Goal: Task Accomplishment & Management: Complete application form

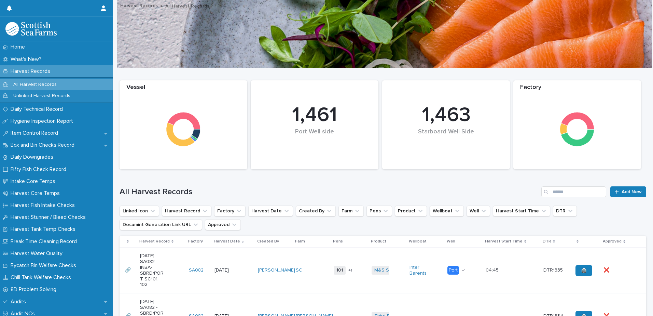
scroll to position [103, 0]
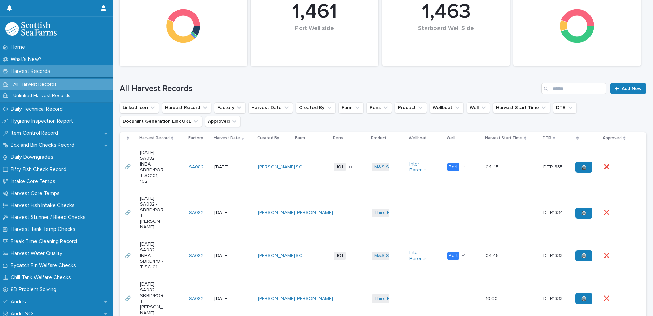
click at [278, 184] on td "[PERSON_NAME]" at bounding box center [274, 167] width 38 height 46
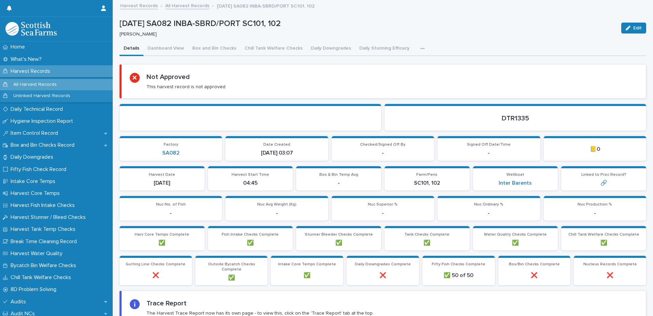
click at [420, 47] on icon "button" at bounding box center [422, 48] width 4 height 5
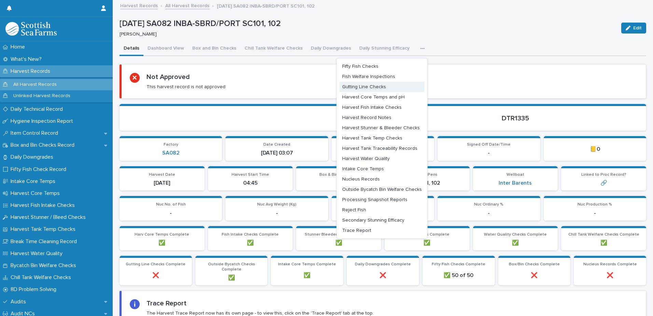
click at [356, 88] on span "Gutting Line Checks" at bounding box center [364, 86] width 44 height 5
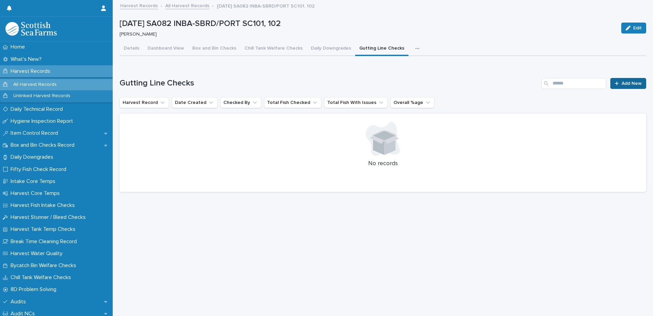
click at [611, 86] on link "Add New" at bounding box center [628, 83] width 36 height 11
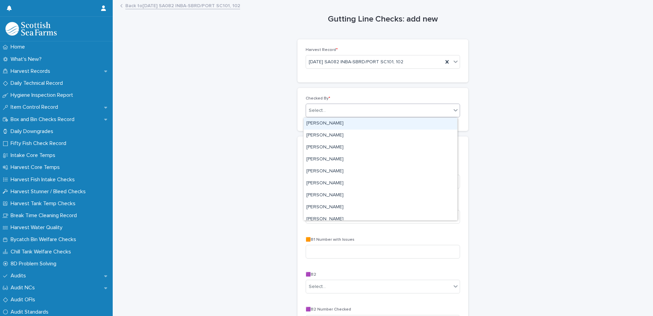
click at [330, 112] on div "Select..." at bounding box center [378, 110] width 145 height 11
type input "*****"
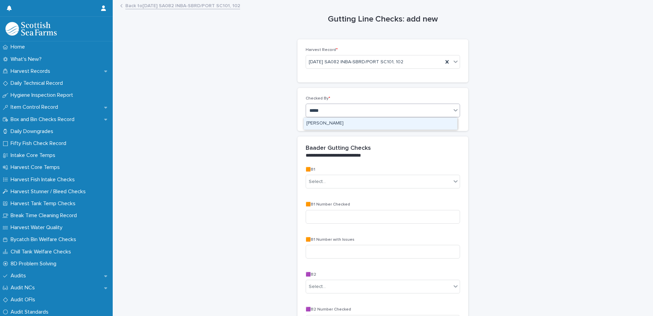
click at [329, 122] on div "[PERSON_NAME]" at bounding box center [381, 123] width 154 height 12
click at [319, 181] on div "Select..." at bounding box center [317, 181] width 17 height 7
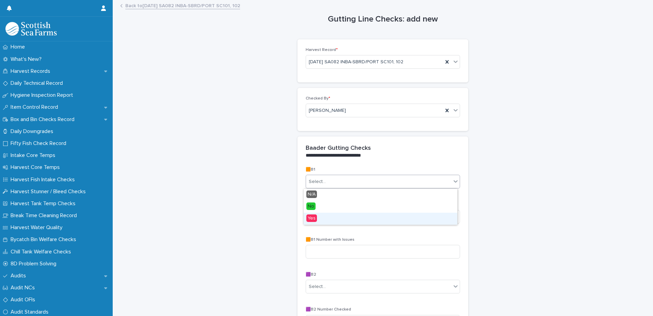
click at [310, 219] on span "Yes" at bounding box center [311, 218] width 11 height 8
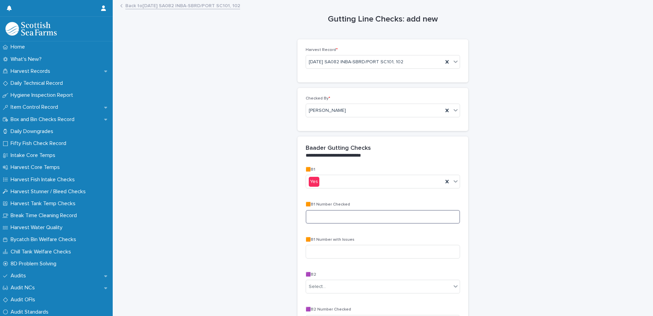
click at [311, 213] on input at bounding box center [383, 217] width 154 height 14
type input "**"
type input "*"
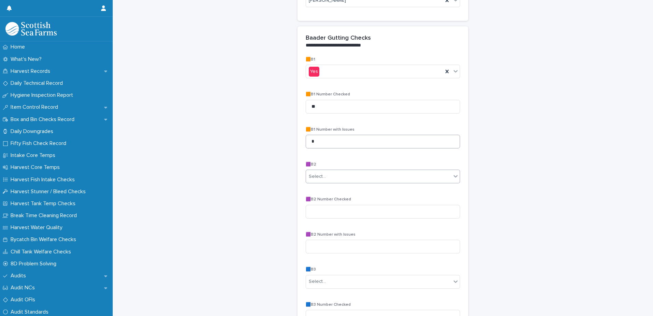
scroll to position [137, 0]
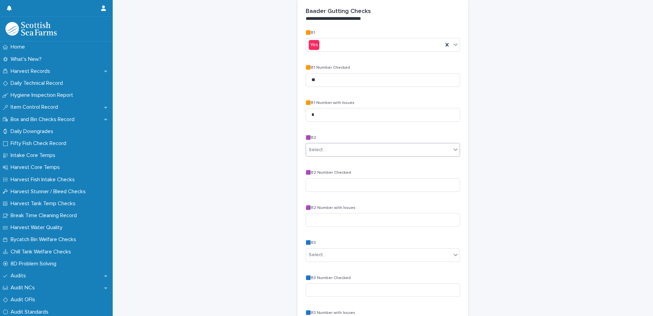
click at [316, 147] on div "Select..." at bounding box center [317, 149] width 17 height 7
click at [314, 162] on span "N/A" at bounding box center [311, 162] width 11 height 8
click at [312, 261] on div "Select..." at bounding box center [383, 255] width 154 height 14
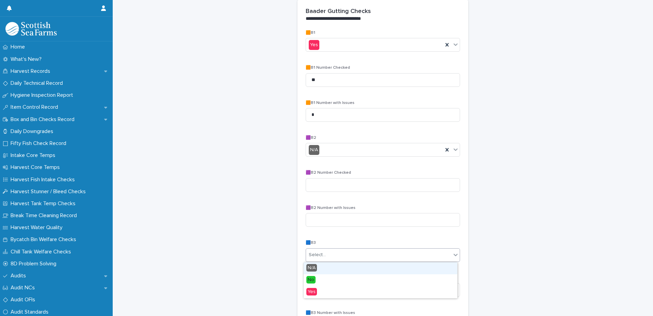
click at [312, 268] on span "N/A" at bounding box center [311, 268] width 11 height 8
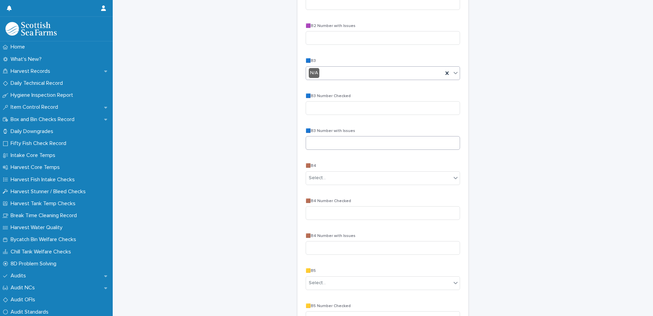
scroll to position [341, 0]
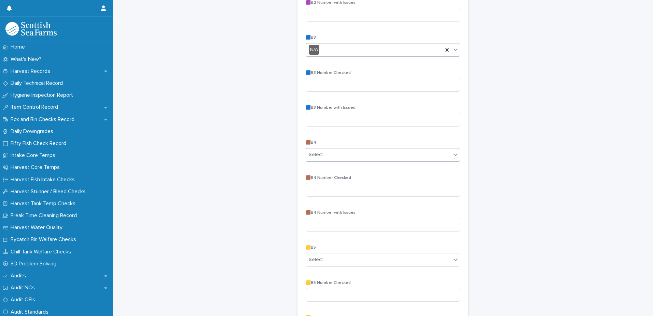
click at [319, 159] on div "Select..." at bounding box center [378, 154] width 145 height 11
click at [312, 177] on span "No" at bounding box center [310, 180] width 9 height 8
click at [314, 189] on input at bounding box center [383, 190] width 154 height 14
type input "**"
type input "*"
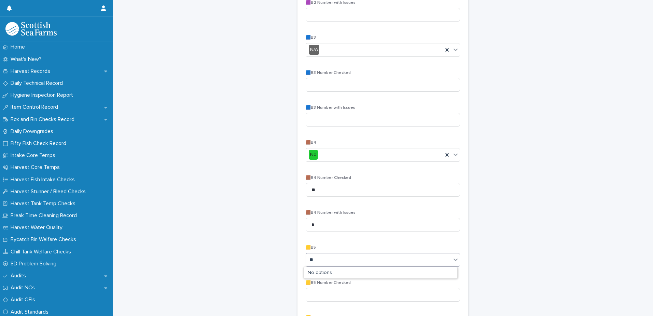
type input "**"
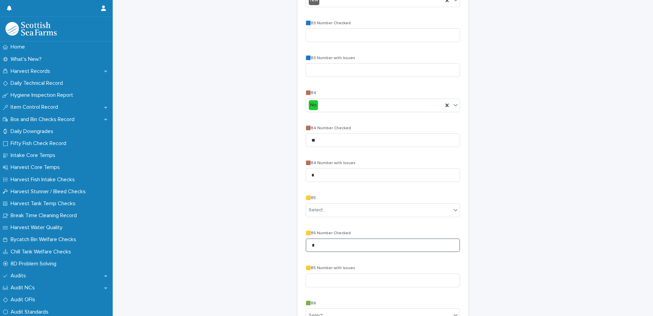
scroll to position [444, 0]
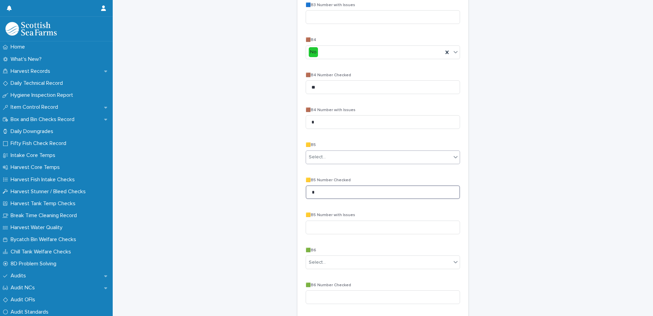
type input "*"
click at [314, 156] on div "Select..." at bounding box center [317, 156] width 17 height 7
drag, startPoint x: 313, startPoint y: 189, endPoint x: 312, endPoint y: 182, distance: 7.4
click at [312, 182] on span "No" at bounding box center [310, 182] width 9 height 8
click at [318, 157] on div "No" at bounding box center [374, 156] width 137 height 11
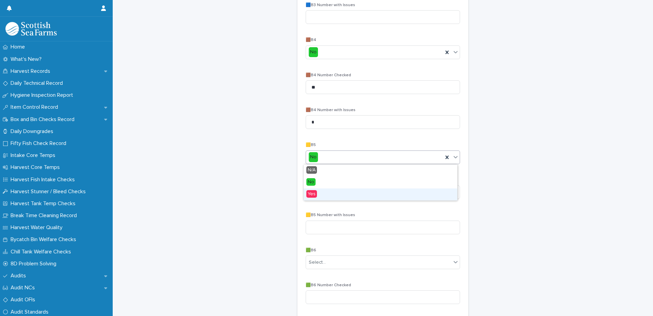
click at [316, 195] on span "Yes" at bounding box center [311, 194] width 11 height 8
click at [315, 192] on input "*" at bounding box center [383, 192] width 154 height 14
type input "**"
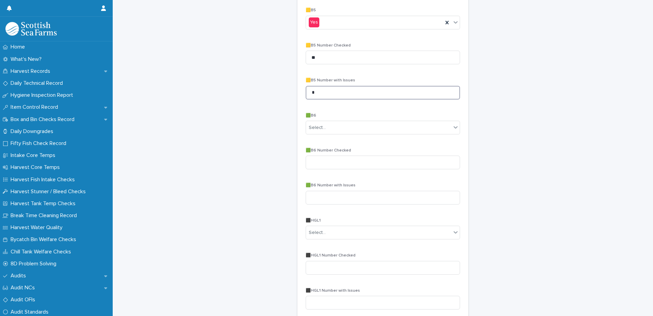
scroll to position [581, 0]
type input "*"
click at [325, 123] on div "Select..." at bounding box center [378, 125] width 145 height 11
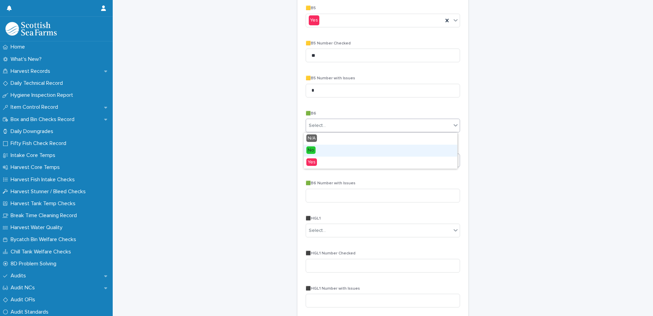
drag, startPoint x: 315, startPoint y: 151, endPoint x: 314, endPoint y: 155, distance: 3.8
click at [315, 151] on span "No" at bounding box center [310, 150] width 9 height 8
click at [313, 164] on input at bounding box center [383, 160] width 154 height 14
type input "**"
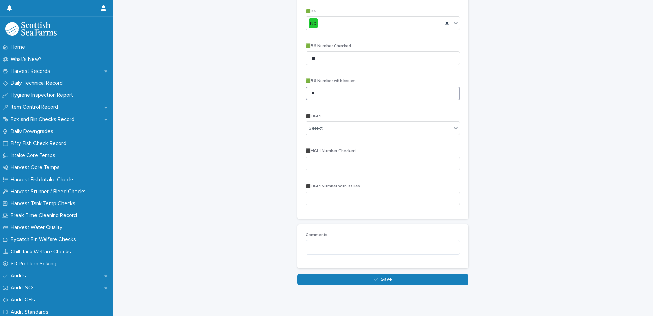
scroll to position [683, 0]
type input "*"
click at [325, 125] on div "Select..." at bounding box center [378, 127] width 145 height 11
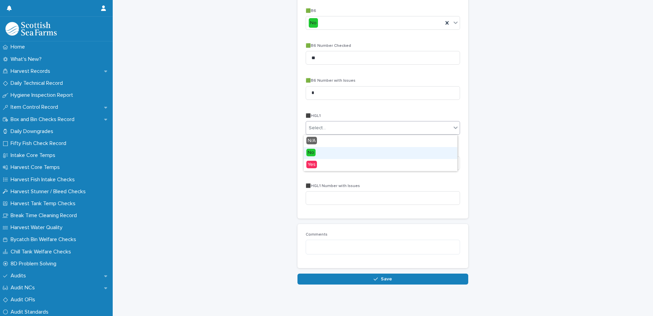
click at [315, 148] on div "No" at bounding box center [381, 153] width 154 height 12
click at [312, 167] on input at bounding box center [383, 163] width 154 height 14
type input "*"
type input "**"
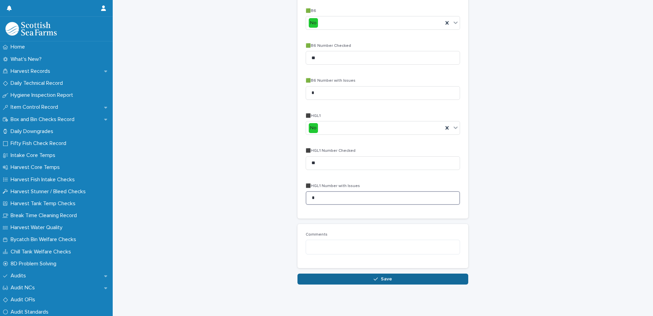
type input "*"
click at [325, 275] on button "Save" at bounding box center [382, 278] width 171 height 11
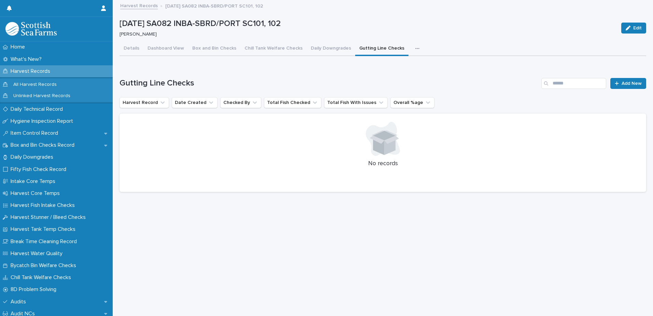
scroll to position [5, 0]
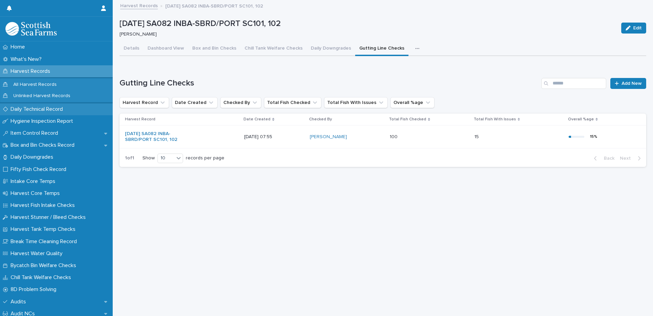
click at [36, 111] on p "Daily Technical Record" at bounding box center [38, 109] width 60 height 6
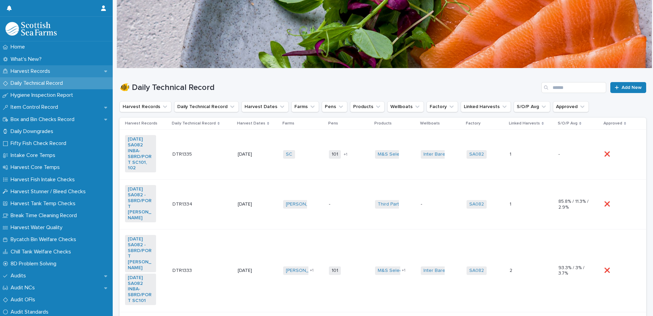
click at [32, 71] on p "Harvest Records" at bounding box center [32, 71] width 48 height 6
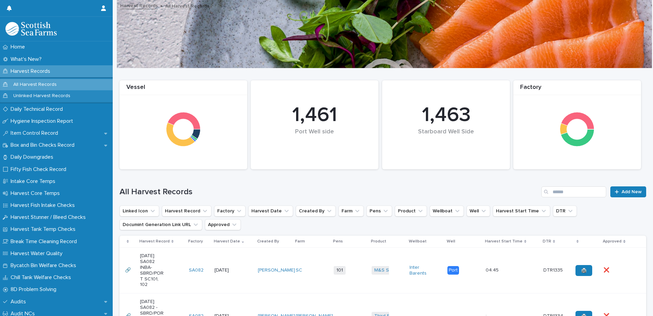
scroll to position [171, 0]
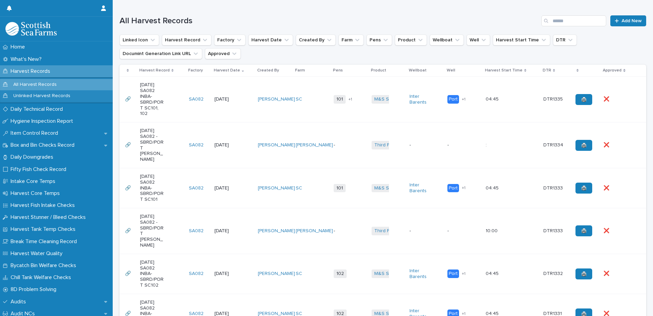
click at [355, 111] on td "101 102 + 1" at bounding box center [350, 99] width 38 height 46
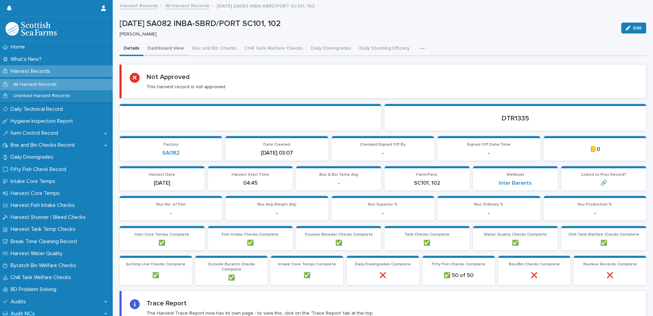
click at [171, 45] on button "Dashboard View" at bounding box center [165, 49] width 45 height 14
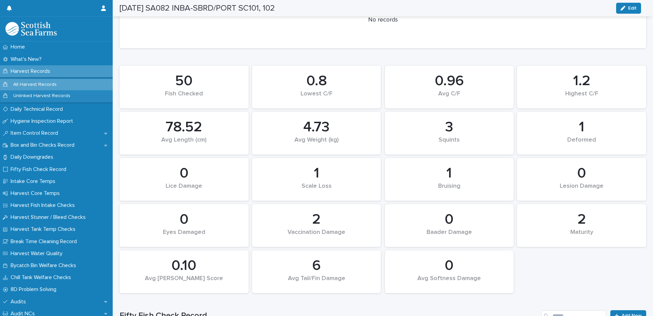
scroll to position [341, 0]
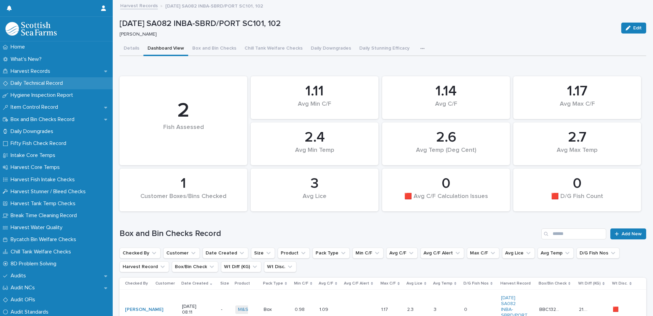
click at [36, 80] on p "Daily Technical Record" at bounding box center [38, 83] width 60 height 6
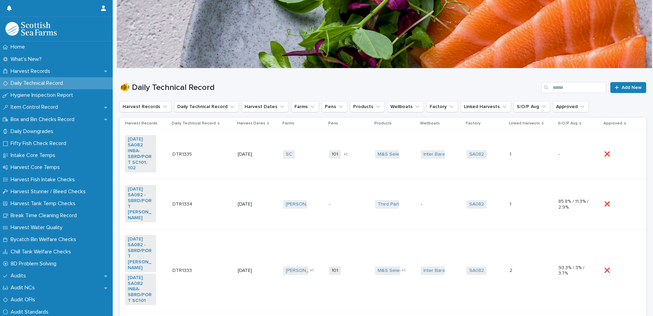
click at [313, 166] on td "SC + 0" at bounding box center [303, 154] width 46 height 50
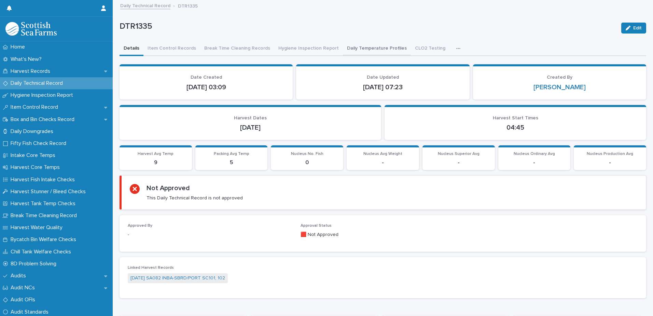
click at [368, 47] on button "Daily Temperature Profiles" at bounding box center [377, 49] width 68 height 14
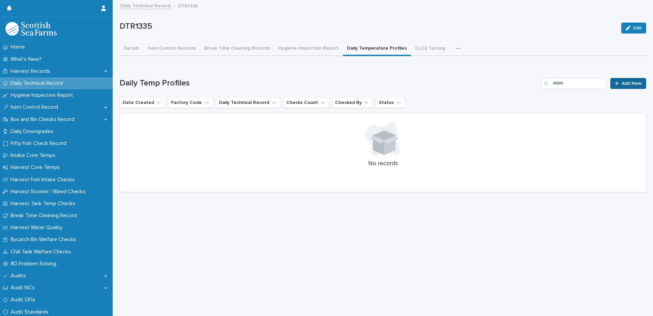
click at [622, 83] on span "Add New" at bounding box center [632, 83] width 20 height 5
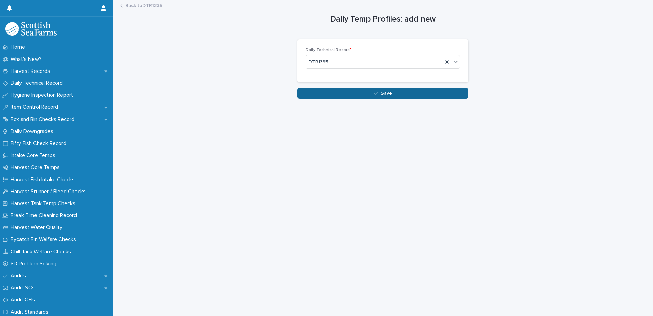
click at [369, 92] on button "Save" at bounding box center [382, 93] width 171 height 11
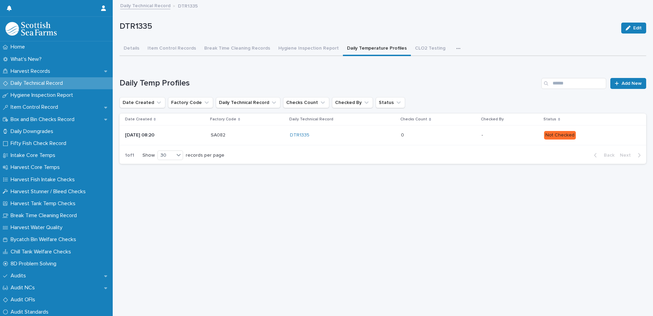
click at [594, 134] on p "Not Checked" at bounding box center [589, 135] width 91 height 9
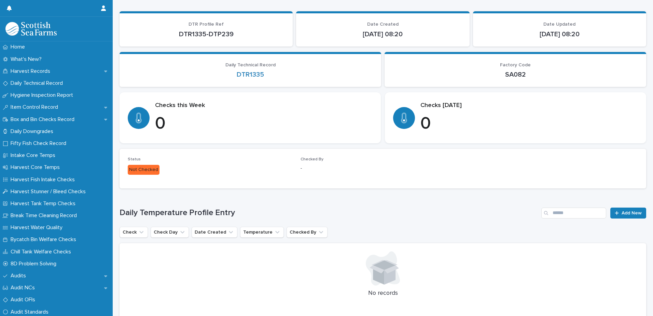
scroll to position [89, 0]
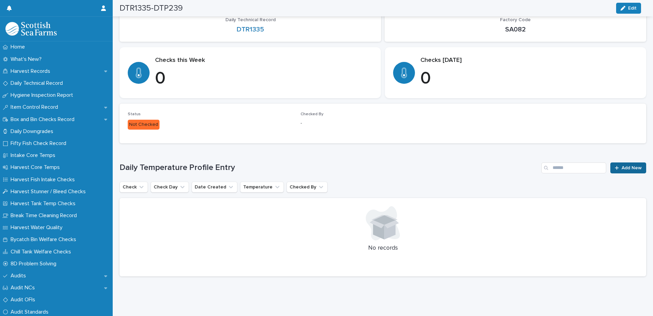
click at [625, 165] on span "Add New" at bounding box center [632, 167] width 20 height 5
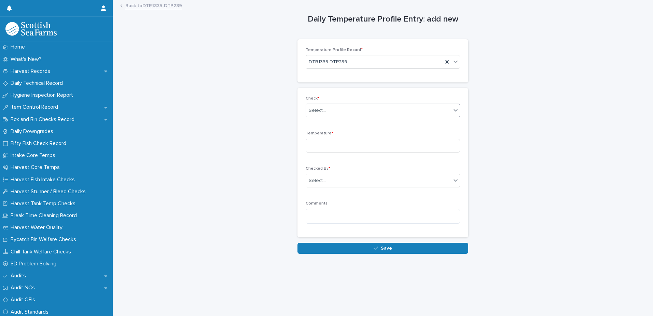
click at [320, 111] on div "Select..." at bounding box center [317, 110] width 17 height 7
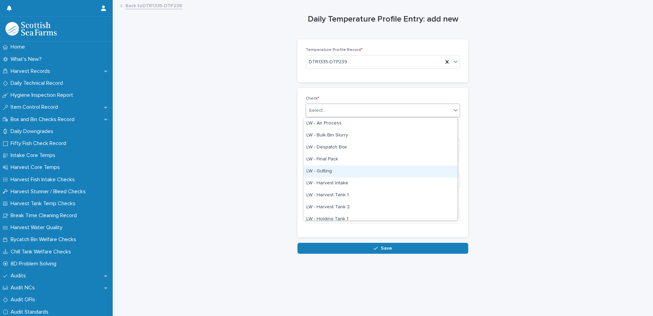
drag, startPoint x: 331, startPoint y: 177, endPoint x: 329, endPoint y: 171, distance: 6.2
click at [328, 172] on div "LW - Gutting" at bounding box center [381, 171] width 154 height 12
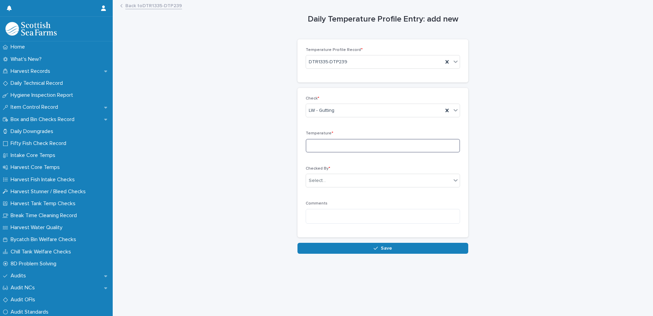
click at [316, 145] on input at bounding box center [383, 146] width 154 height 14
type input "***"
click at [340, 179] on div "Select..." at bounding box center [378, 180] width 145 height 11
type input "*****"
click at [339, 196] on div "[PERSON_NAME]" at bounding box center [381, 193] width 154 height 12
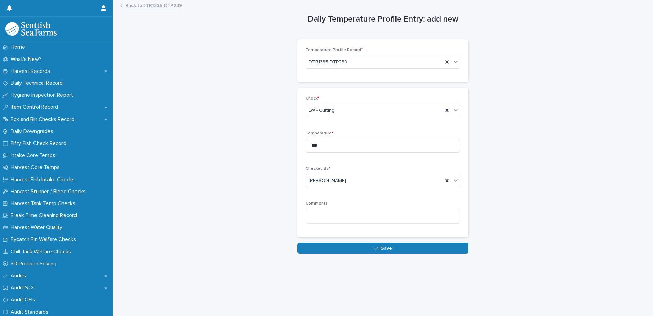
drag, startPoint x: 344, startPoint y: 249, endPoint x: 375, endPoint y: 241, distance: 31.6
click at [345, 249] on button "Save" at bounding box center [382, 247] width 171 height 11
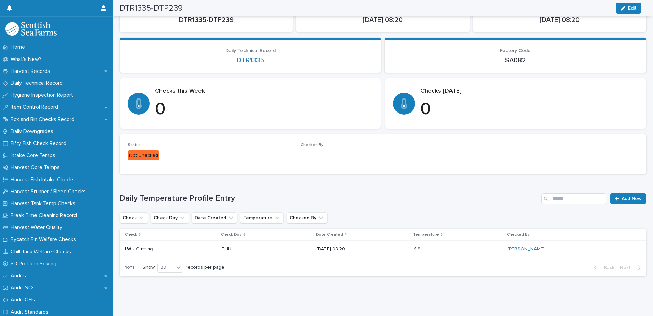
scroll to position [58, 0]
click at [622, 196] on span "Add New" at bounding box center [632, 198] width 20 height 5
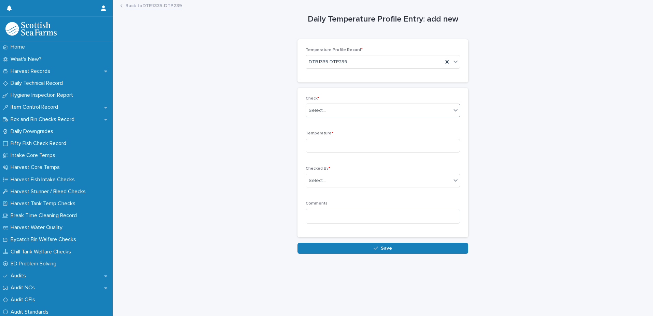
click at [317, 108] on div "Select..." at bounding box center [317, 110] width 17 height 7
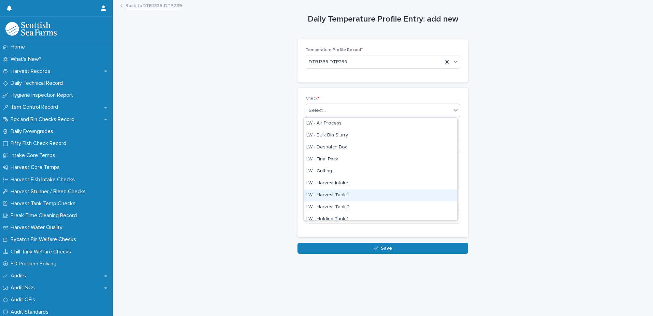
click at [327, 196] on div "LW - Harvest Tank 1" at bounding box center [381, 195] width 154 height 12
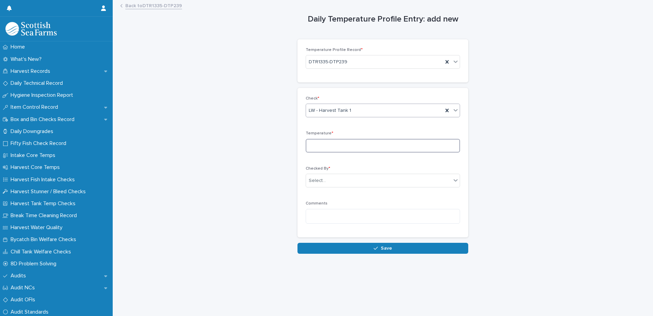
click at [317, 145] on input at bounding box center [383, 146] width 154 height 14
click at [320, 140] on input at bounding box center [383, 146] width 154 height 14
type input "***"
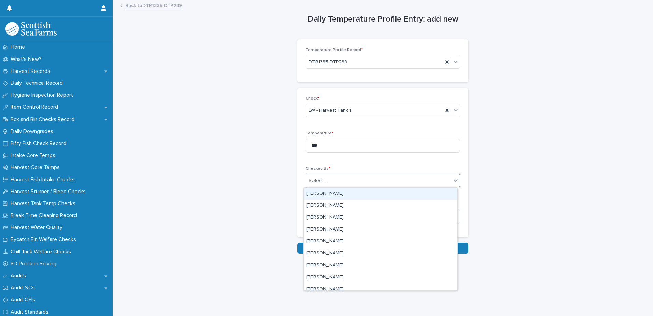
click at [324, 179] on div "Select..." at bounding box center [378, 180] width 145 height 11
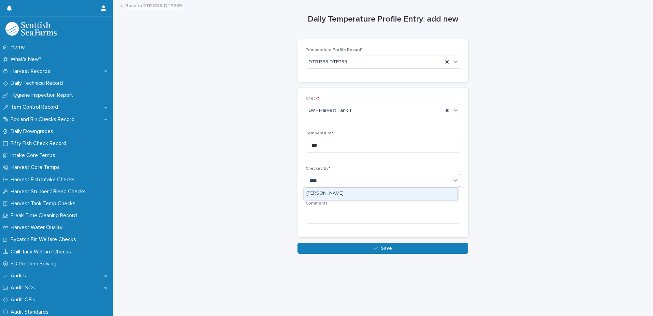
type input "*****"
click at [328, 194] on div "[PERSON_NAME]" at bounding box center [381, 193] width 154 height 12
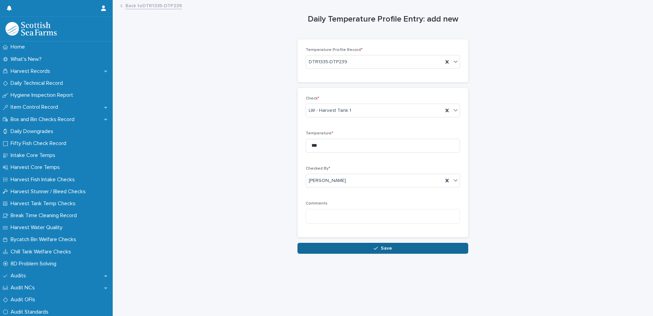
click at [324, 249] on button "Save" at bounding box center [382, 247] width 171 height 11
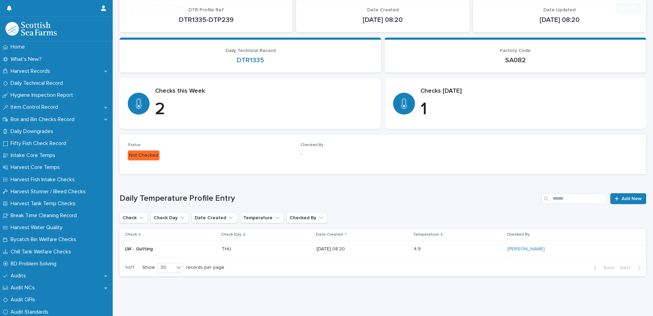
scroll to position [58, 0]
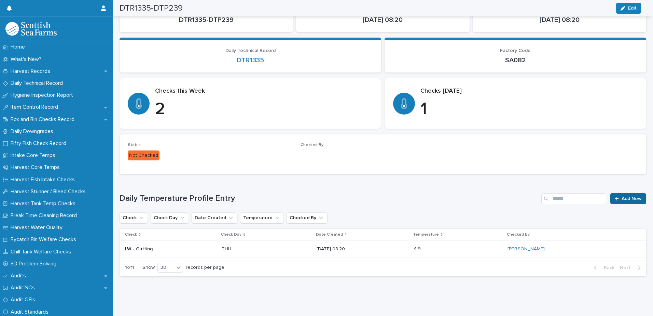
click at [628, 196] on span "Add New" at bounding box center [632, 198] width 20 height 5
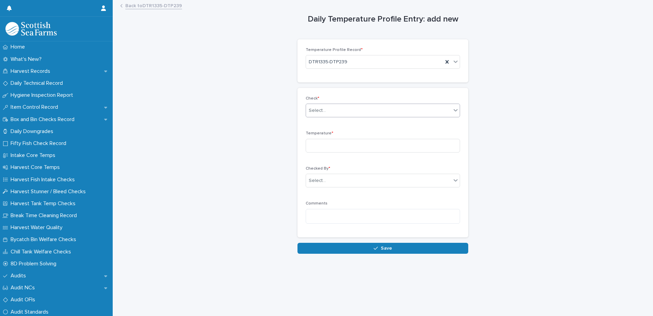
click at [321, 112] on div "Select..." at bounding box center [317, 110] width 17 height 7
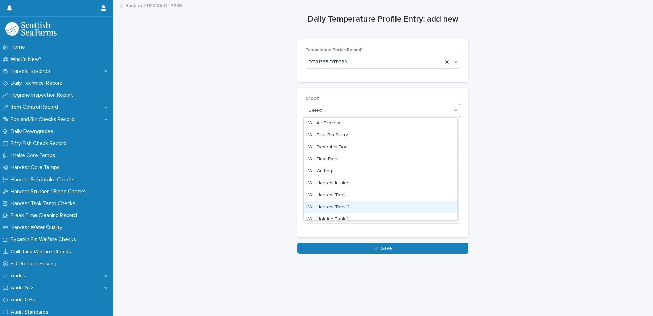
click at [347, 206] on div "LW - Harvest Tank 2" at bounding box center [381, 207] width 154 height 12
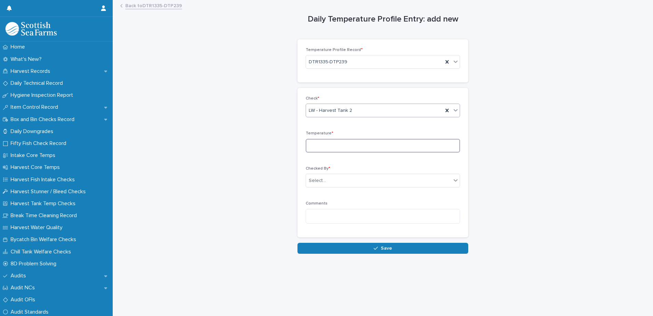
click at [319, 147] on input at bounding box center [383, 146] width 154 height 14
type input "***"
click at [322, 181] on div "Select..." at bounding box center [317, 180] width 17 height 7
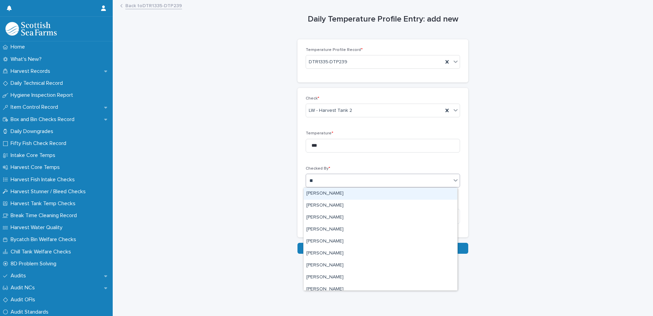
type input "***"
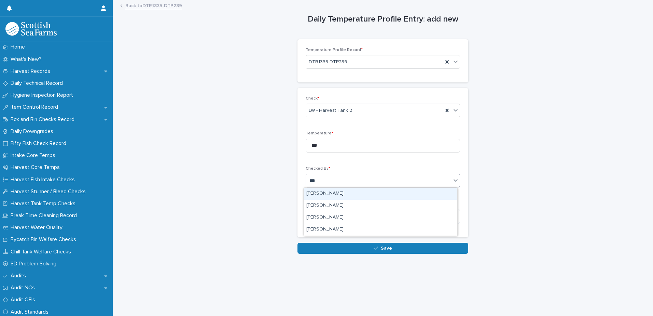
click at [325, 191] on div "[PERSON_NAME]" at bounding box center [381, 193] width 154 height 12
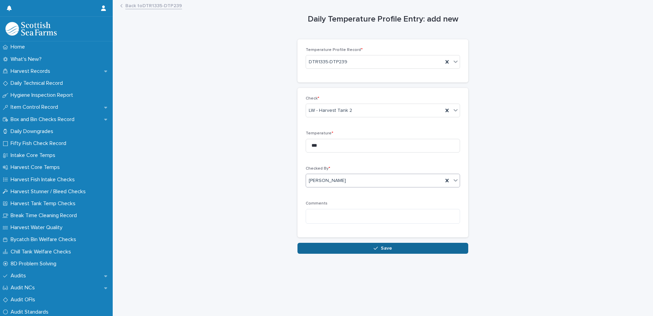
click at [333, 247] on button "Save" at bounding box center [382, 247] width 171 height 11
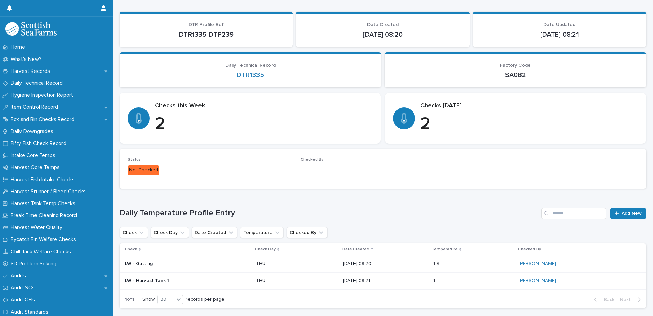
scroll to position [75, 0]
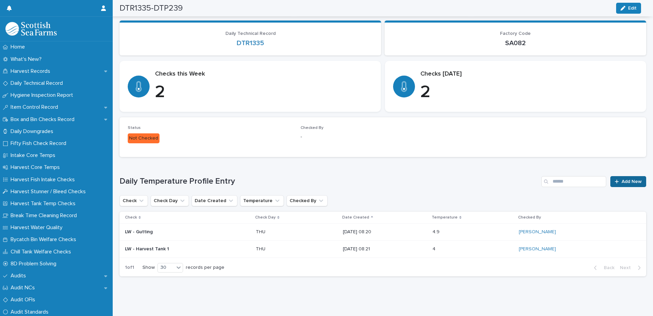
click at [622, 179] on span "Add New" at bounding box center [632, 181] width 20 height 5
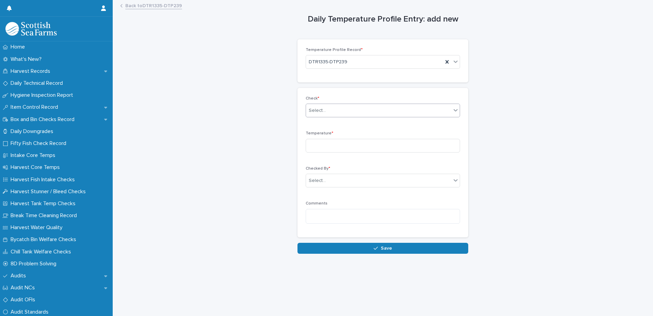
click at [318, 107] on div "Select..." at bounding box center [317, 110] width 17 height 7
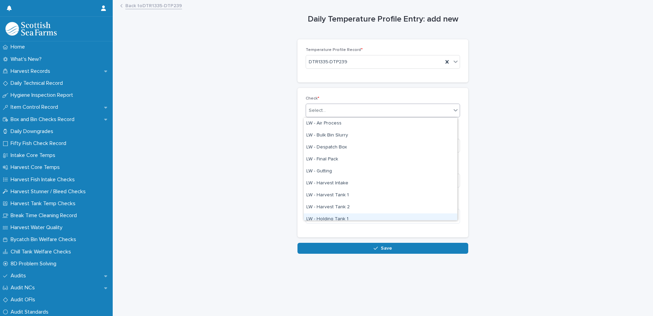
click at [335, 216] on div "LW - Holding Tank 1" at bounding box center [381, 219] width 154 height 12
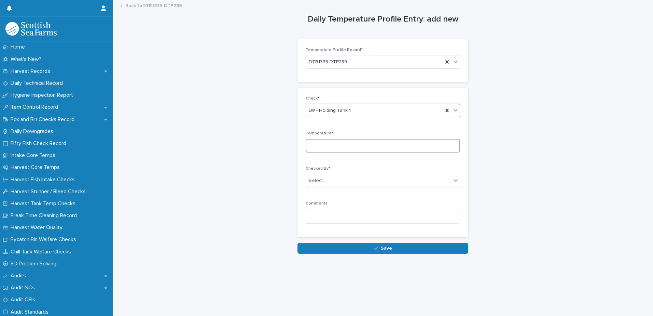
click at [315, 145] on input at bounding box center [383, 146] width 154 height 14
type input "*"
click at [336, 182] on div "Select..." at bounding box center [378, 180] width 145 height 11
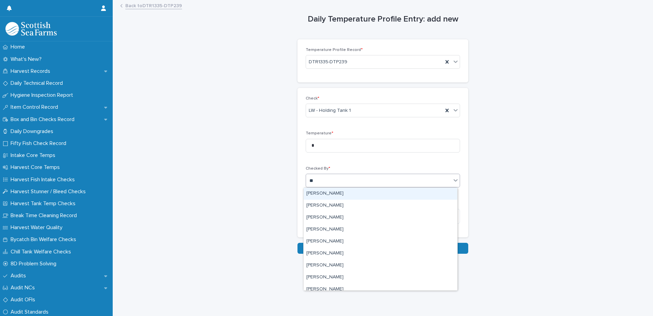
type input "***"
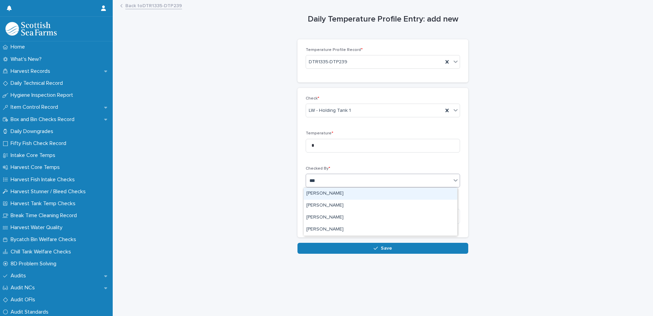
click at [329, 197] on div "[PERSON_NAME]" at bounding box center [381, 193] width 154 height 12
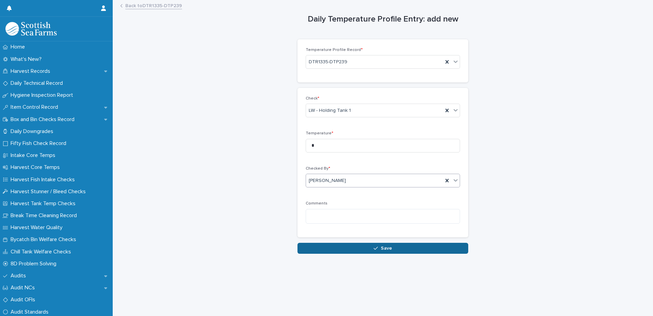
click at [327, 246] on button "Save" at bounding box center [382, 247] width 171 height 11
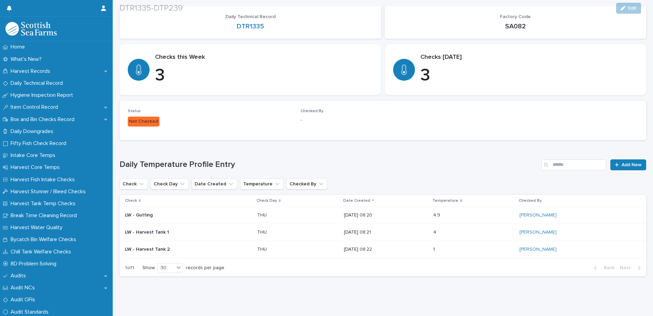
scroll to position [92, 0]
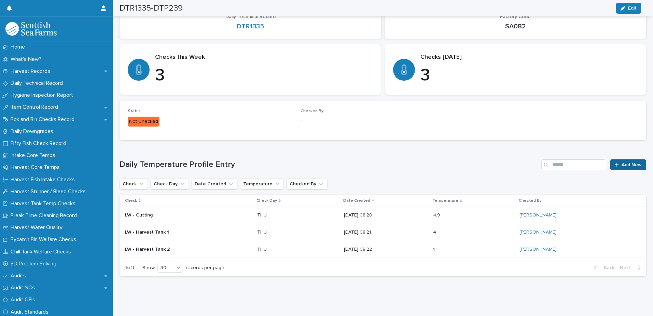
click at [615, 162] on div at bounding box center [618, 164] width 7 height 5
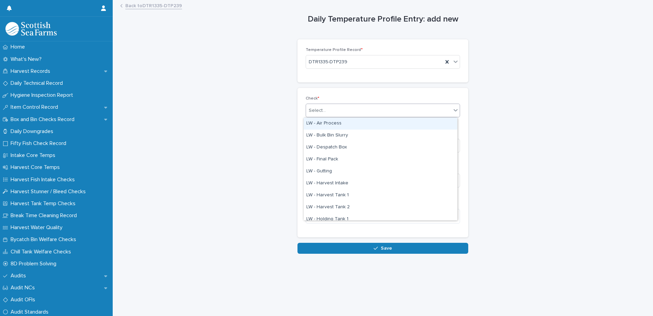
click at [316, 114] on div "Select..." at bounding box center [317, 110] width 17 height 7
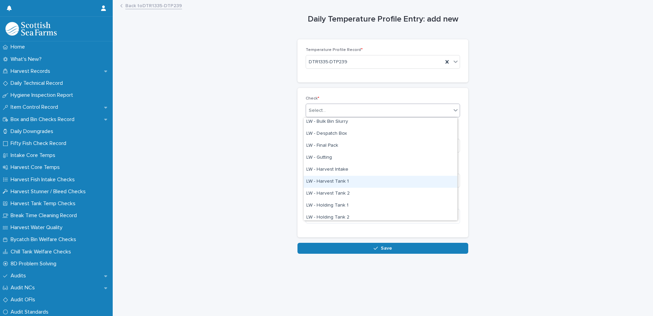
scroll to position [34, 0]
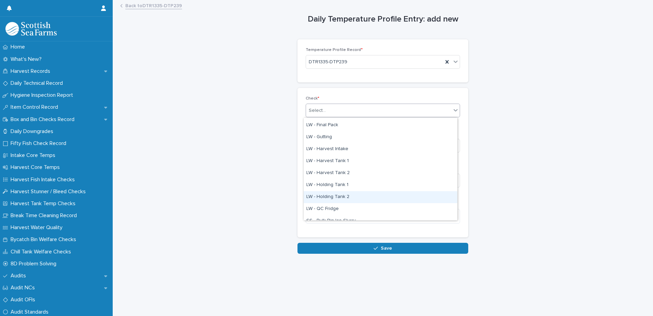
click at [332, 199] on div "LW - Holding Tank 2" at bounding box center [381, 197] width 154 height 12
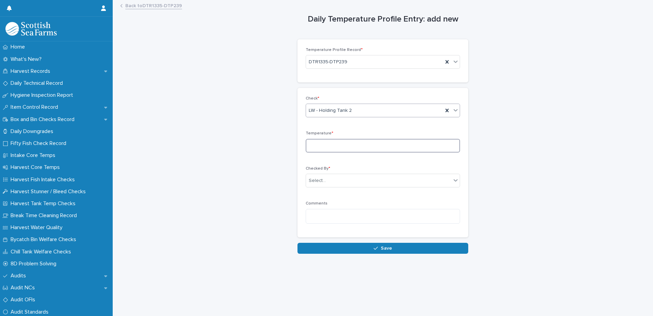
click at [311, 147] on input at bounding box center [383, 146] width 154 height 14
type input "***"
click at [316, 178] on div "Select..." at bounding box center [317, 180] width 17 height 7
type input "*****"
drag, startPoint x: 321, startPoint y: 191, endPoint x: 325, endPoint y: 204, distance: 13.3
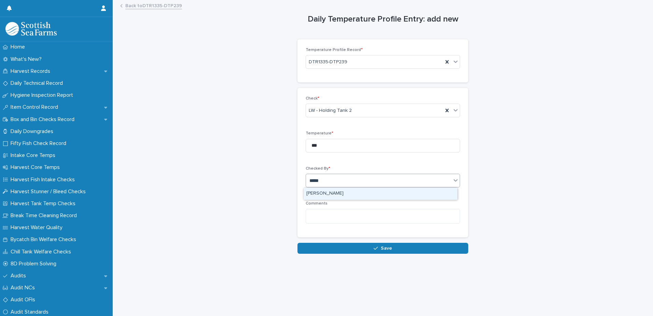
click at [321, 191] on div "[PERSON_NAME]" at bounding box center [381, 193] width 154 height 12
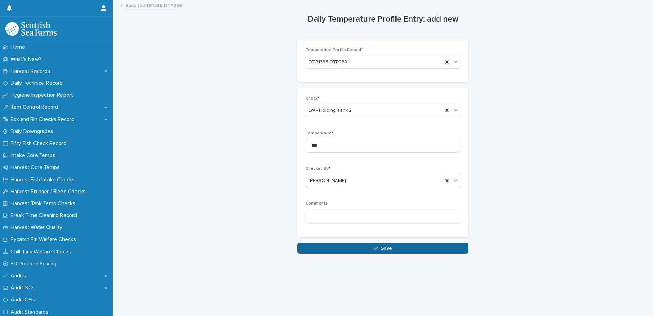
click at [325, 246] on button "Save" at bounding box center [382, 247] width 171 height 11
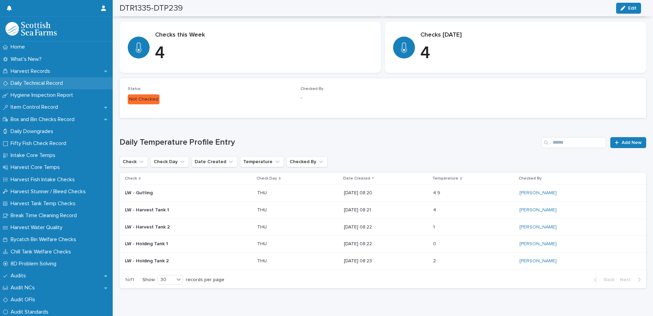
scroll to position [117, 0]
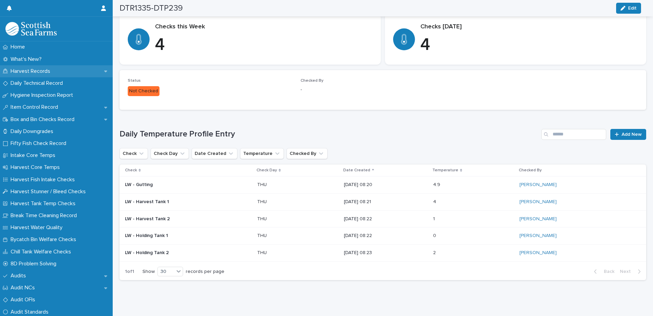
click at [20, 69] on p "Harvest Records" at bounding box center [32, 71] width 48 height 6
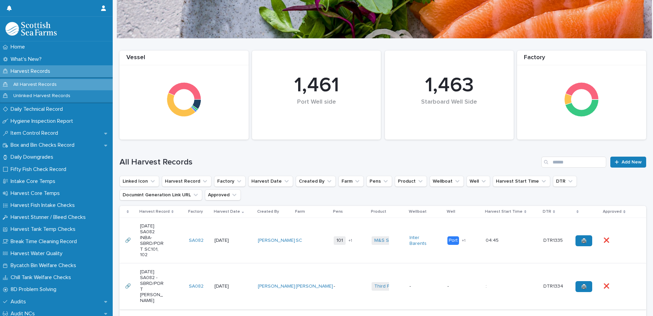
scroll to position [137, 0]
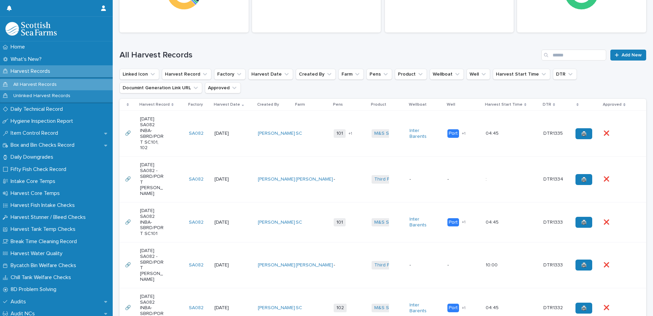
click at [389, 145] on td "M&S Select + 0" at bounding box center [388, 134] width 38 height 46
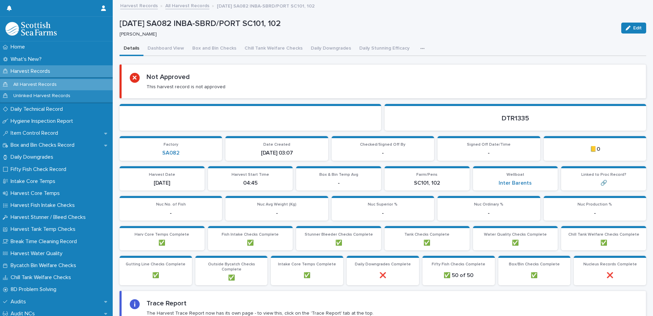
click at [420, 47] on icon "button" at bounding box center [422, 48] width 4 height 5
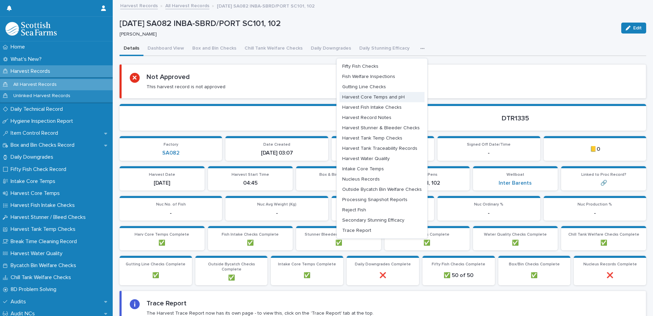
click at [391, 98] on span "Harvest Core Temps and pH" at bounding box center [373, 97] width 62 height 5
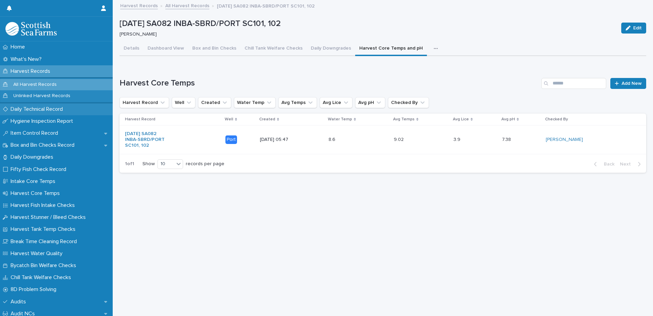
click at [30, 109] on p "Daily Technical Record" at bounding box center [38, 109] width 60 height 6
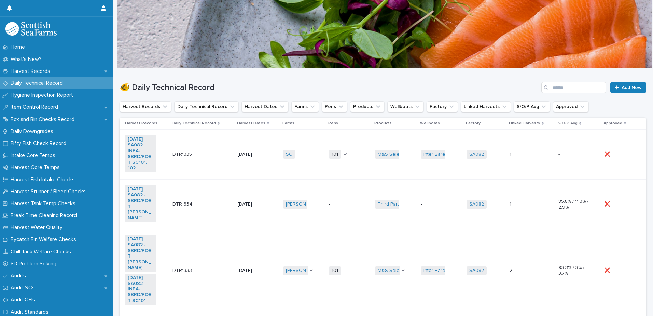
click at [382, 166] on td "M&S Select + 0" at bounding box center [395, 154] width 46 height 50
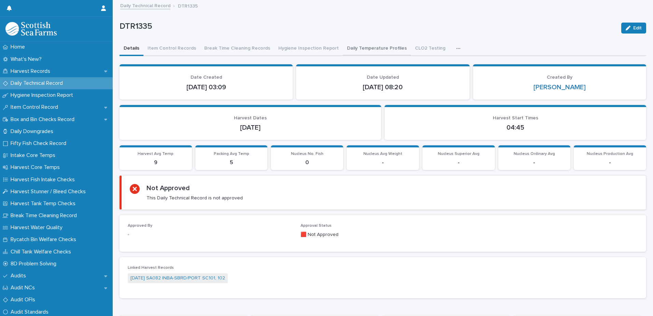
click at [353, 47] on button "Daily Temperature Profiles" at bounding box center [377, 49] width 68 height 14
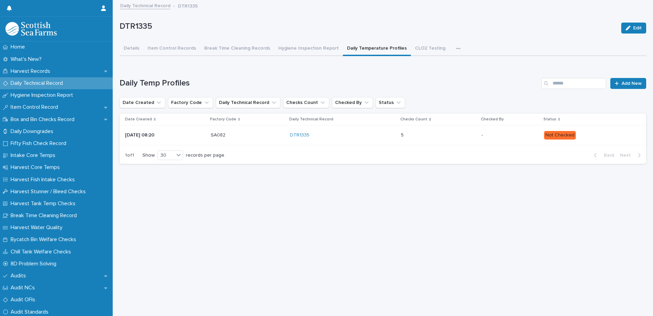
click at [446, 138] on p at bounding box center [431, 135] width 60 height 6
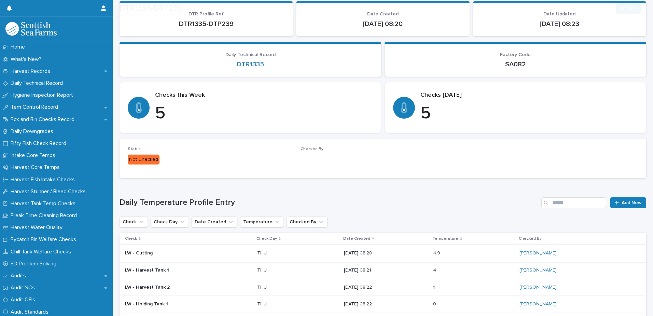
scroll to position [126, 0]
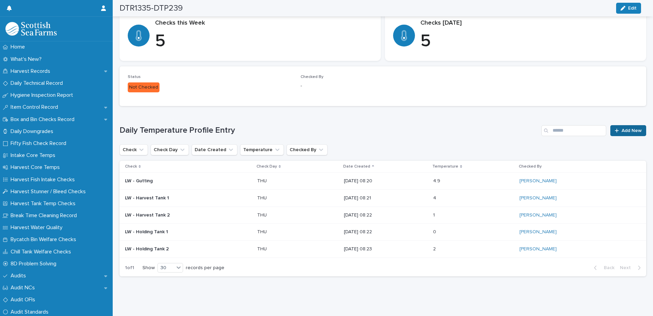
click at [615, 128] on icon at bounding box center [617, 130] width 4 height 5
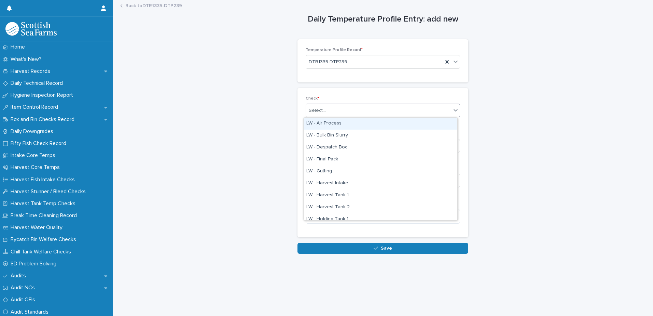
click at [324, 112] on div "Select..." at bounding box center [378, 110] width 145 height 11
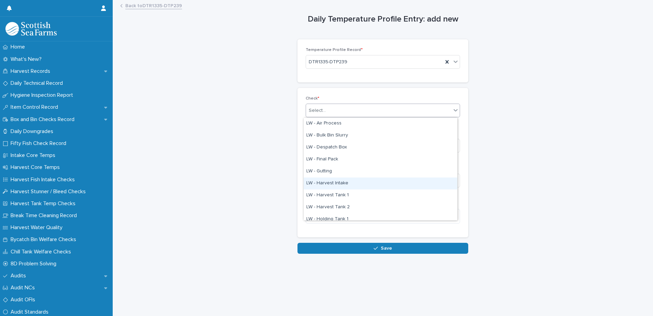
click at [339, 184] on div "LW - Harvest Intake" at bounding box center [381, 183] width 154 height 12
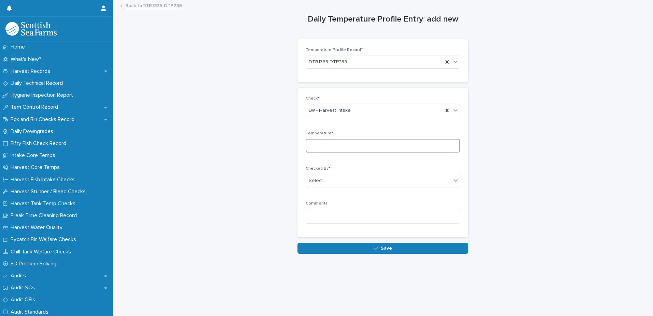
click at [326, 148] on input at bounding box center [383, 146] width 154 height 14
type input "***"
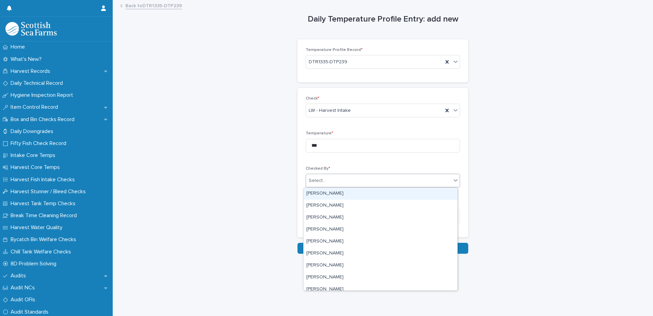
click at [316, 180] on div "Select..." at bounding box center [317, 180] width 17 height 7
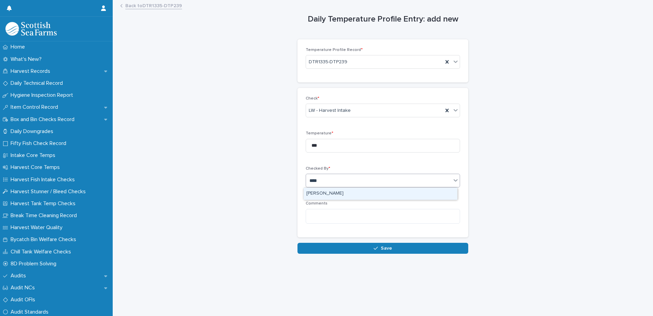
type input "*****"
click at [332, 195] on div "[PERSON_NAME]" at bounding box center [381, 193] width 154 height 12
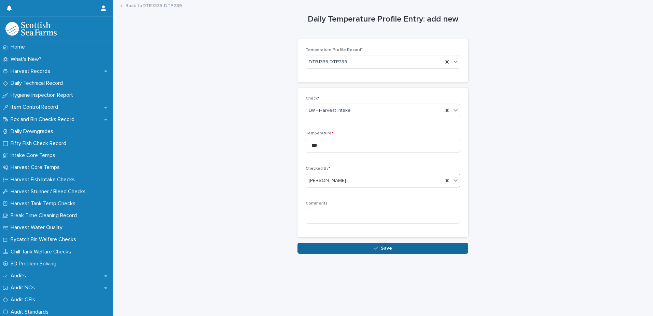
click at [341, 250] on button "Save" at bounding box center [382, 247] width 171 height 11
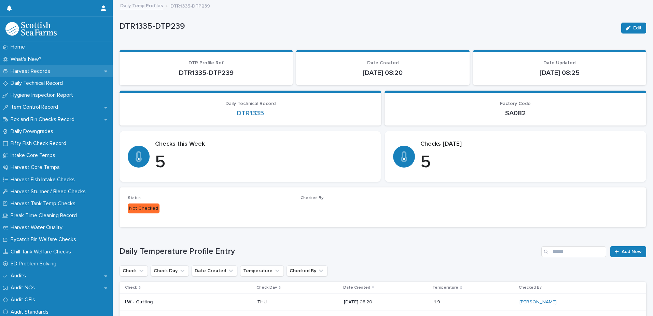
click at [35, 71] on p "Harvest Records" at bounding box center [32, 71] width 48 height 6
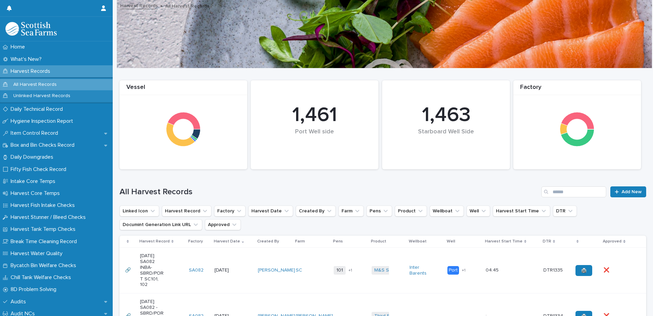
scroll to position [137, 0]
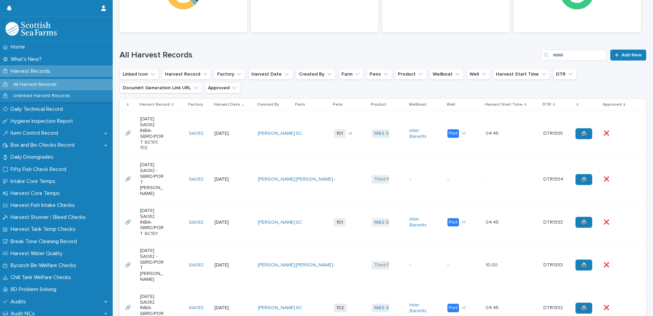
click at [360, 147] on td "101 102 + 1" at bounding box center [350, 134] width 38 height 46
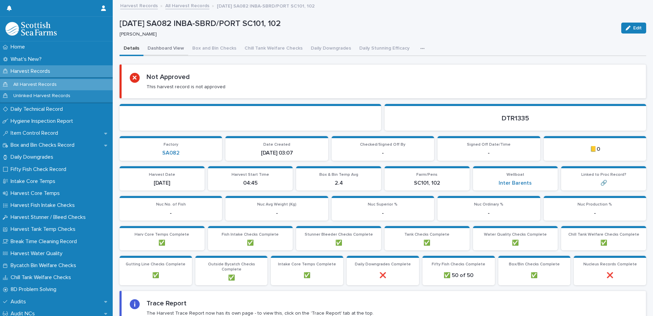
click at [161, 48] on button "Dashboard View" at bounding box center [165, 49] width 45 height 14
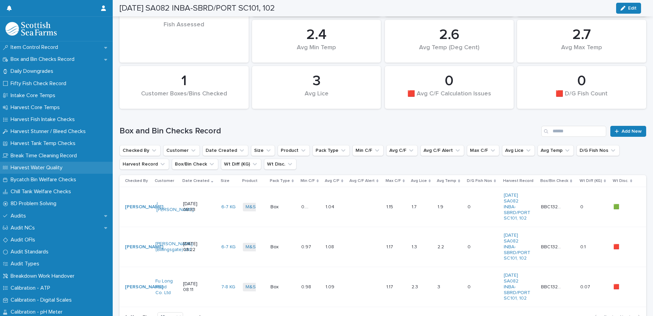
scroll to position [102, 0]
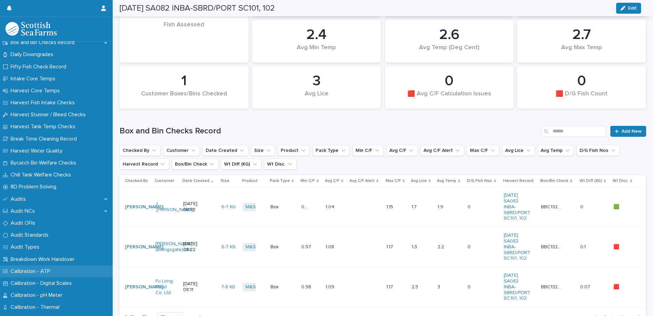
click at [31, 271] on p "Calibration - ATP" at bounding box center [32, 271] width 48 height 6
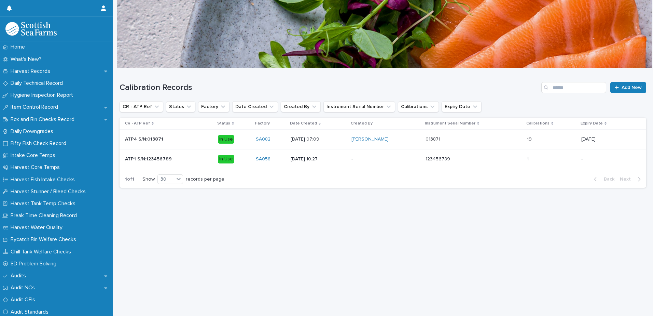
click at [465, 139] on p at bounding box center [474, 139] width 96 height 6
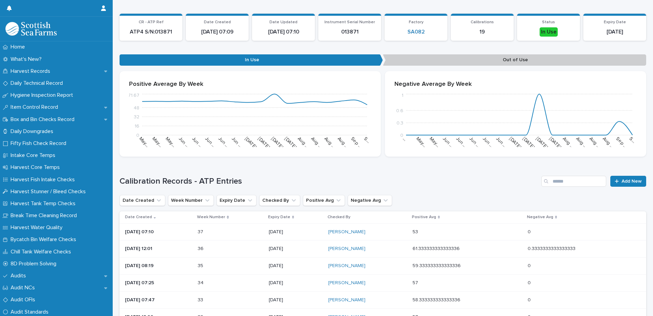
scroll to position [102, 0]
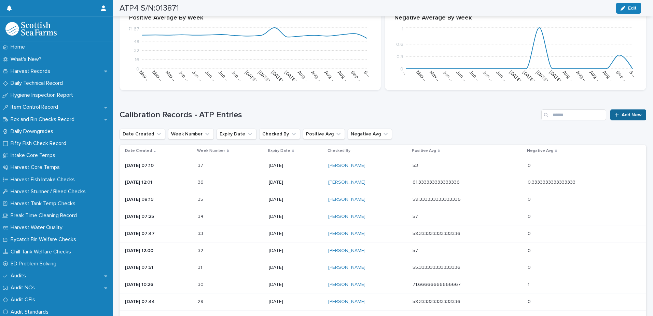
click at [616, 116] on link "Add New" at bounding box center [628, 114] width 36 height 11
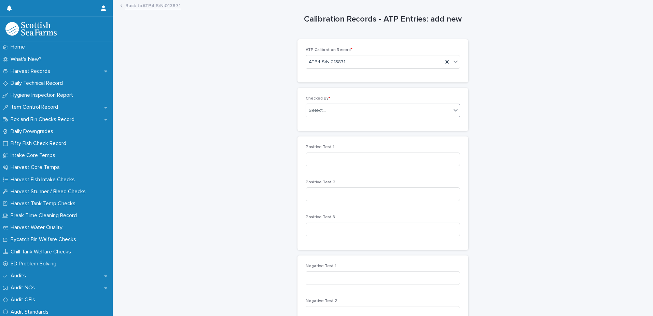
click at [315, 110] on div "Select..." at bounding box center [317, 110] width 17 height 7
type input "*****"
click at [318, 124] on div "[PERSON_NAME]" at bounding box center [381, 123] width 154 height 12
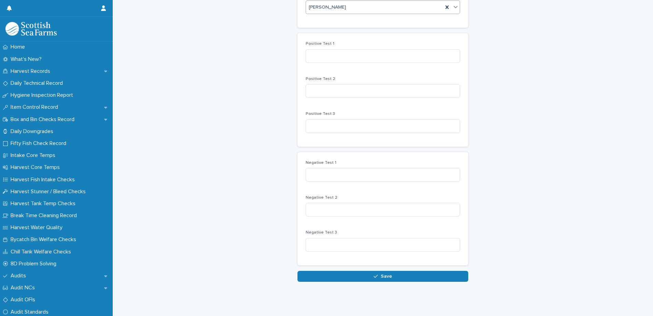
scroll to position [108, 0]
click at [317, 169] on input at bounding box center [383, 175] width 154 height 14
type input "*"
click at [328, 203] on input at bounding box center [383, 210] width 154 height 14
type input "*"
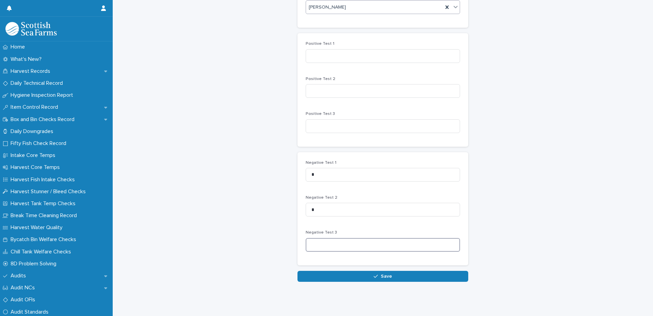
click at [344, 239] on input at bounding box center [383, 245] width 154 height 14
type input "*"
click at [321, 49] on input at bounding box center [383, 56] width 154 height 14
click at [317, 51] on input at bounding box center [383, 56] width 154 height 14
type input "**"
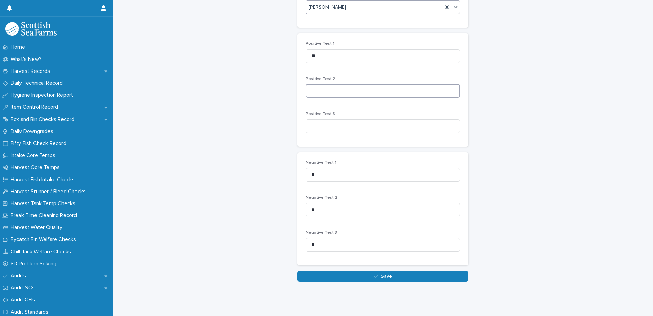
click at [318, 86] on input at bounding box center [383, 91] width 154 height 14
type input "**"
click at [320, 123] on input at bounding box center [383, 126] width 154 height 14
type input "**"
click at [370, 270] on button "Save" at bounding box center [382, 275] width 171 height 11
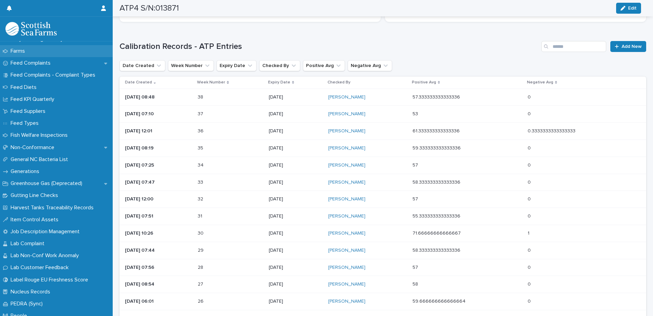
scroll to position [581, 0]
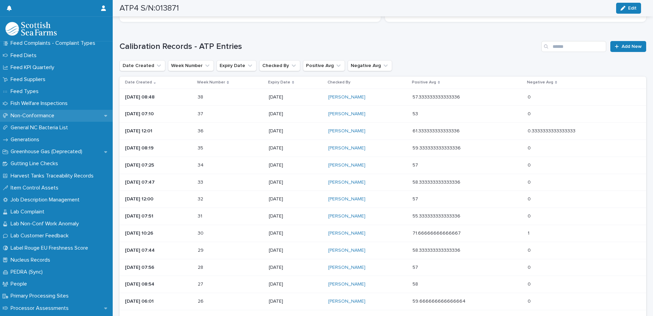
click at [36, 114] on p "Non-Conformance" at bounding box center [34, 115] width 52 height 6
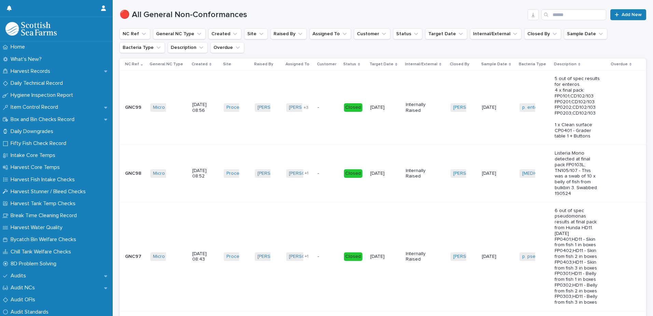
scroll to position [171, 0]
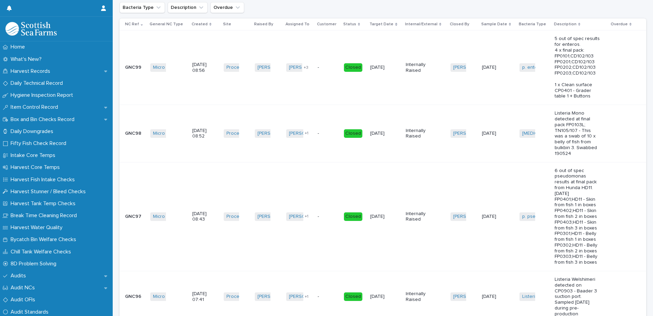
click at [206, 22] on div "Created" at bounding box center [205, 24] width 27 height 8
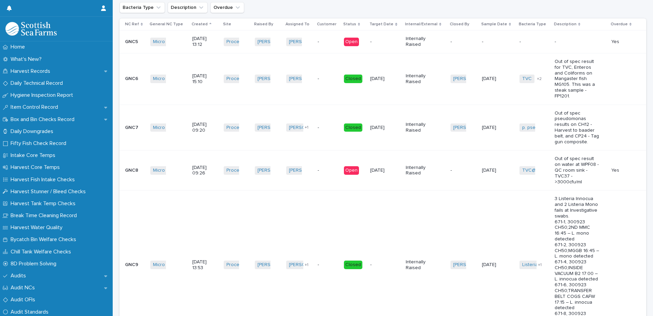
click at [209, 24] on icon at bounding box center [210, 24] width 2 height 3
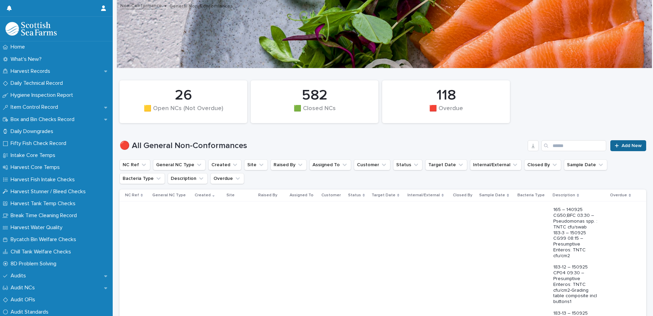
click at [622, 144] on span "Add New" at bounding box center [632, 145] width 20 height 5
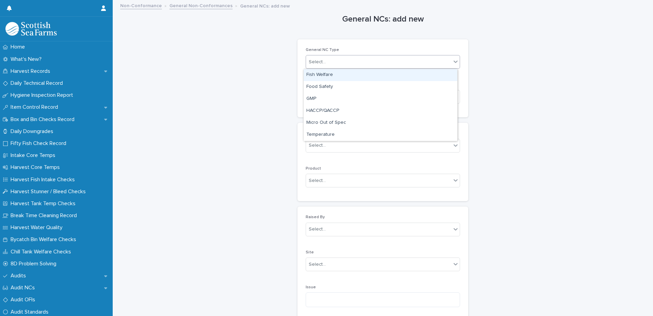
click at [315, 61] on div "Select..." at bounding box center [317, 61] width 17 height 7
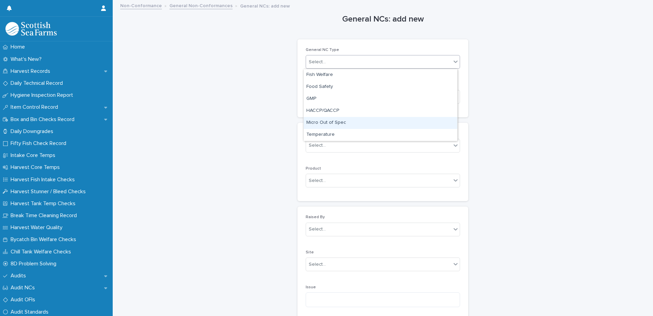
click at [324, 121] on div "Micro Out of Spec" at bounding box center [381, 123] width 154 height 12
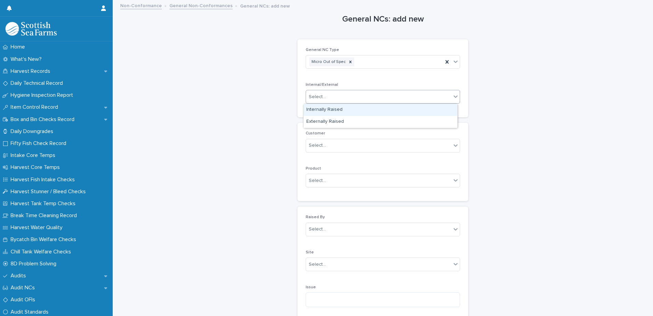
click at [318, 97] on div "Select..." at bounding box center [317, 96] width 17 height 7
click at [322, 111] on div "Internally Raised" at bounding box center [381, 110] width 154 height 12
click at [317, 145] on div "Select..." at bounding box center [317, 145] width 17 height 7
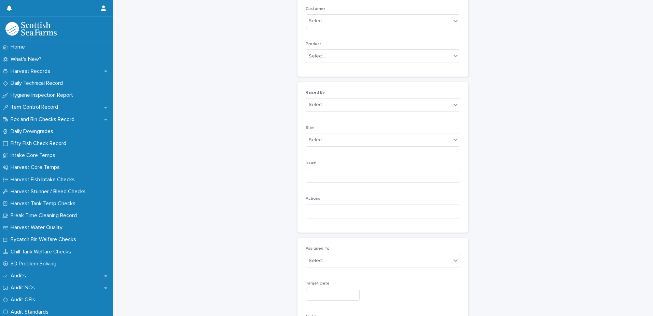
scroll to position [137, 0]
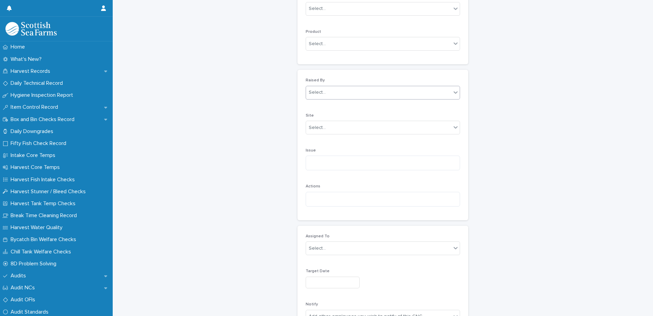
click at [312, 90] on div "Select..." at bounding box center [317, 92] width 17 height 7
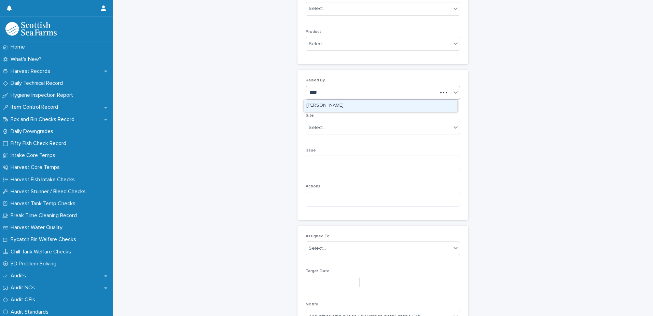
type input "*****"
click at [319, 106] on div "[PERSON_NAME]" at bounding box center [381, 106] width 154 height 12
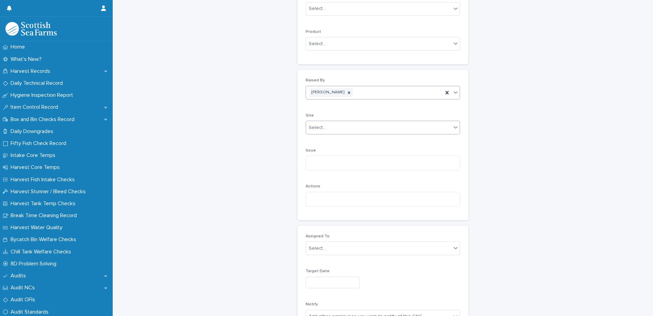
click at [313, 129] on div "Select..." at bounding box center [317, 127] width 17 height 7
type input "****"
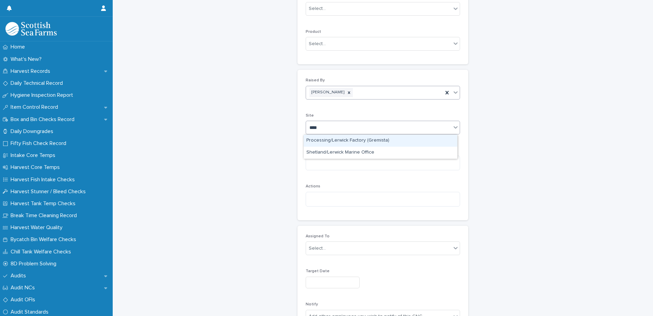
click at [340, 141] on div "Processing/Lerwick Factory (Gremista)" at bounding box center [381, 141] width 154 height 12
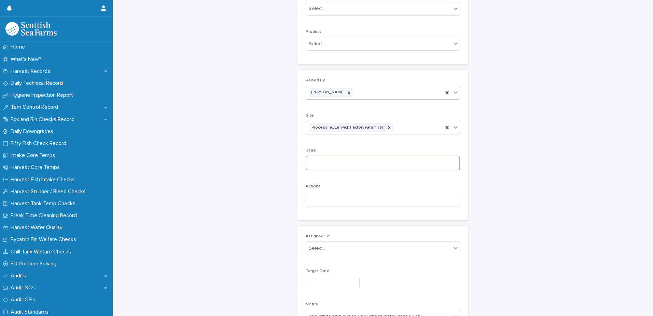
click at [315, 166] on textarea at bounding box center [383, 162] width 154 height 15
click at [340, 164] on textarea at bounding box center [383, 162] width 154 height 15
paste textarea "**********"
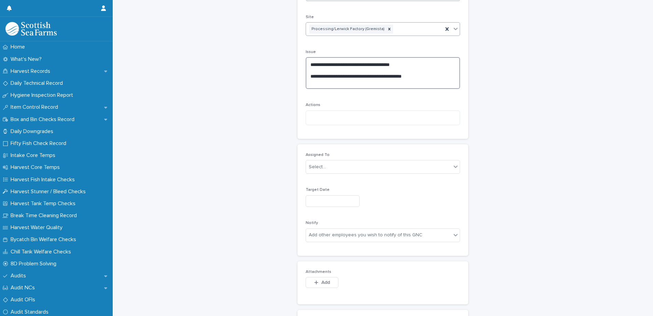
scroll to position [239, 0]
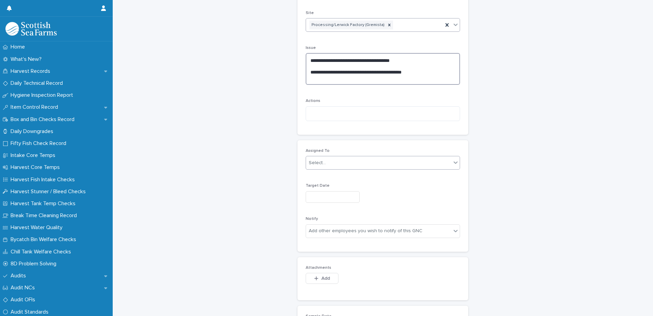
type textarea "**********"
click at [321, 164] on div "Select..." at bounding box center [317, 162] width 17 height 7
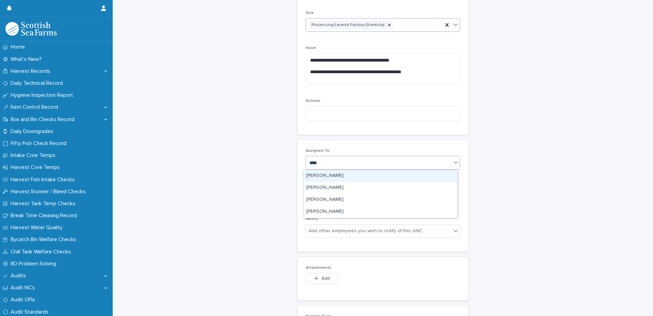
type input "*****"
click at [322, 176] on div "Brian Jarrett" at bounding box center [381, 176] width 154 height 12
type input "****"
click at [332, 187] on div "Matthew Fullerton" at bounding box center [381, 188] width 154 height 12
type input "***"
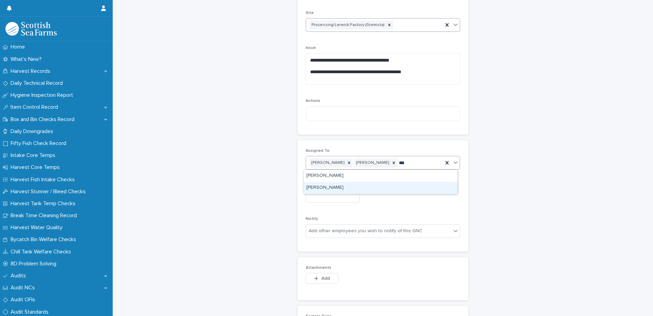
click at [337, 190] on div "Stephen Ferguson" at bounding box center [381, 188] width 154 height 12
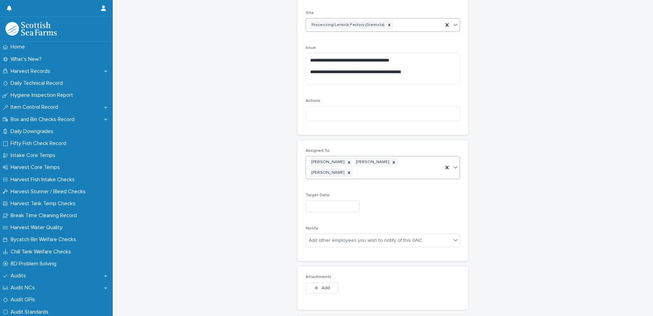
click at [314, 200] on input "text" at bounding box center [333, 206] width 54 height 12
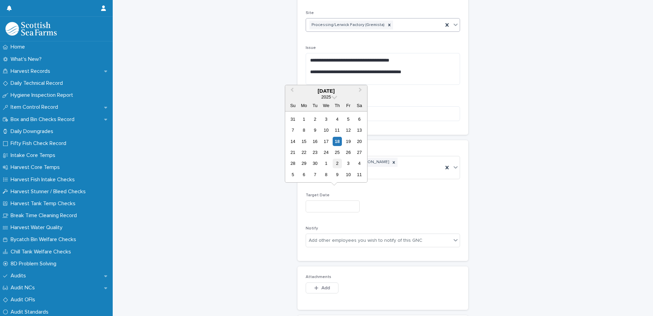
click at [337, 164] on div "2" at bounding box center [337, 162] width 9 height 9
type input "*********"
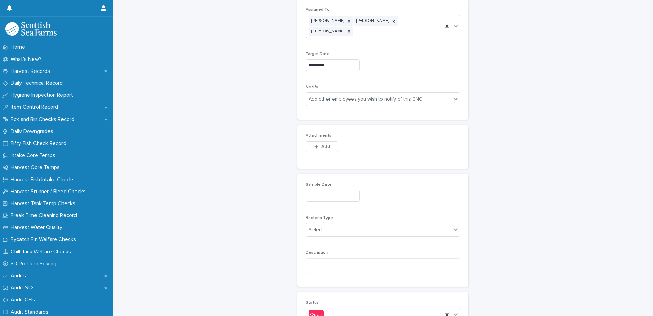
scroll to position [410, 0]
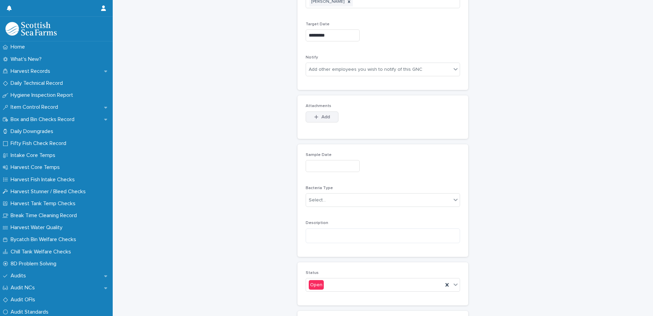
click at [323, 114] on span "Add" at bounding box center [325, 116] width 9 height 5
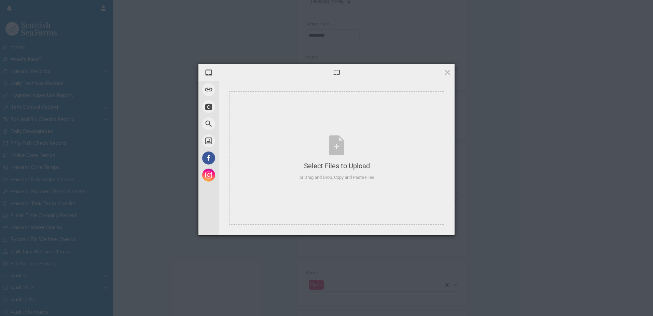
click at [395, 78] on div at bounding box center [337, 72] width 236 height 17
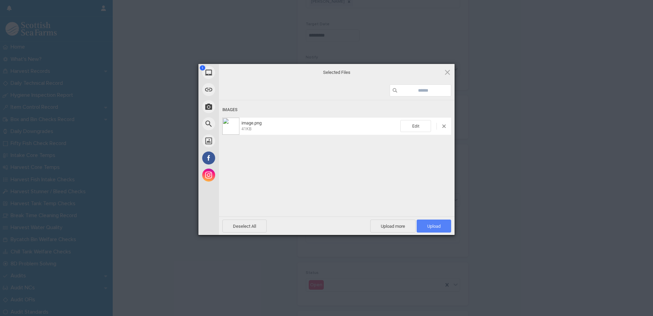
click at [434, 225] on span "Upload 1" at bounding box center [433, 225] width 13 height 5
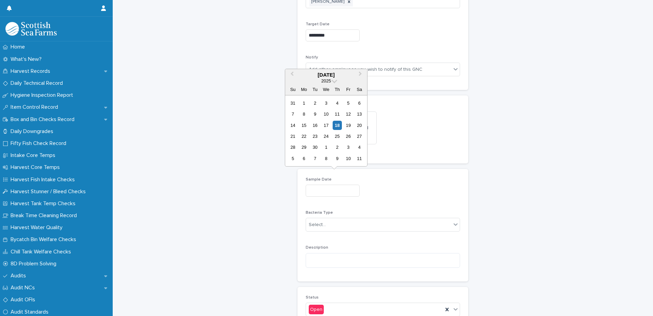
click at [321, 184] on input "text" at bounding box center [333, 190] width 54 height 12
click at [338, 149] on div "2" at bounding box center [337, 146] width 9 height 9
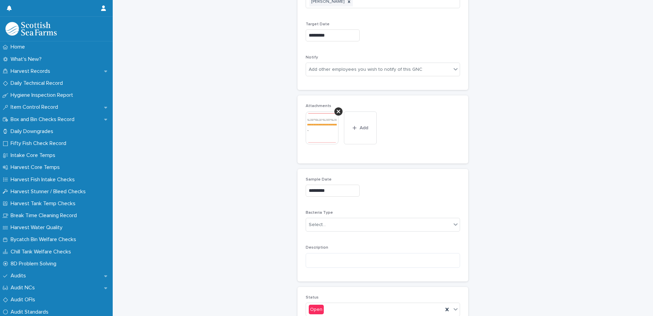
click at [332, 184] on input "*********" at bounding box center [333, 190] width 54 height 12
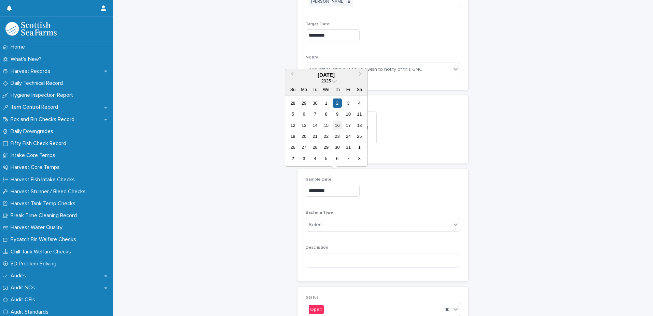
click at [340, 126] on div "16" at bounding box center [337, 125] width 9 height 9
click at [331, 184] on input "**********" at bounding box center [333, 190] width 54 height 12
click at [292, 75] on span "Previous Month" at bounding box center [292, 74] width 0 height 9
click at [315, 125] on div "16" at bounding box center [314, 125] width 9 height 9
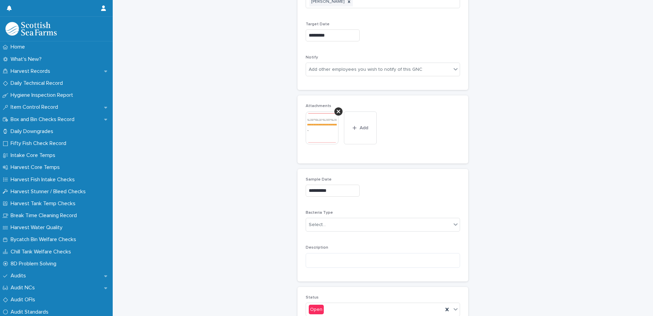
type input "*********"
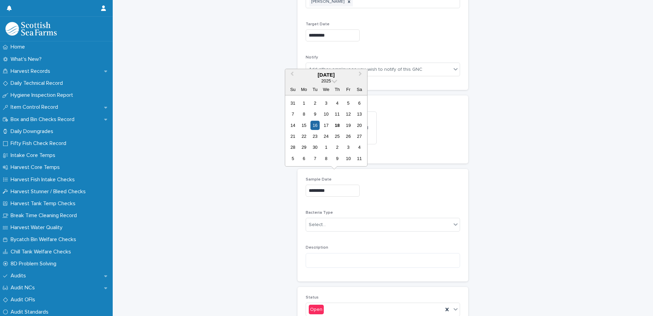
click at [333, 184] on input "*********" at bounding box center [333, 190] width 54 height 12
click at [318, 123] on div "16" at bounding box center [314, 125] width 9 height 9
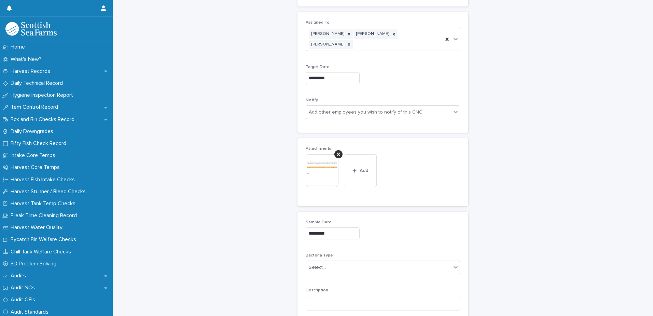
scroll to position [341, 0]
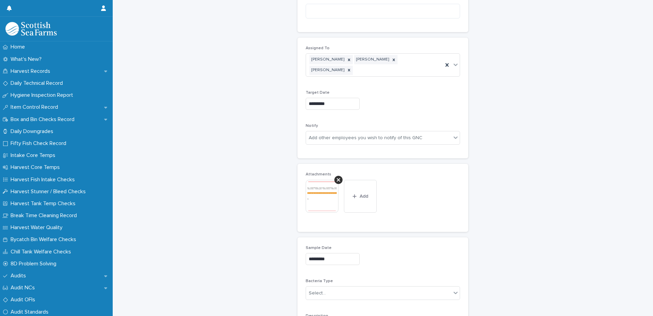
click at [336, 98] on input "*********" at bounding box center [333, 104] width 54 height 12
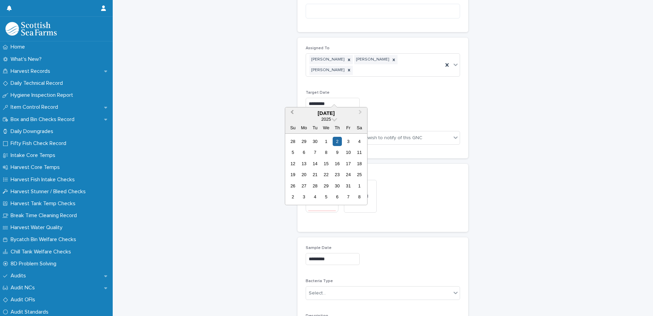
click at [291, 113] on button "Previous Month" at bounding box center [291, 113] width 11 height 11
click at [340, 184] on div "2" at bounding box center [337, 185] width 9 height 9
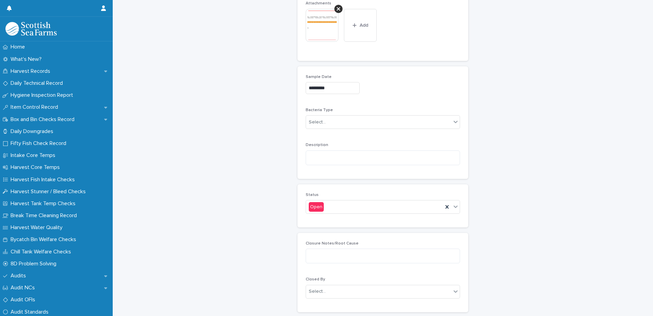
scroll to position [546, 0]
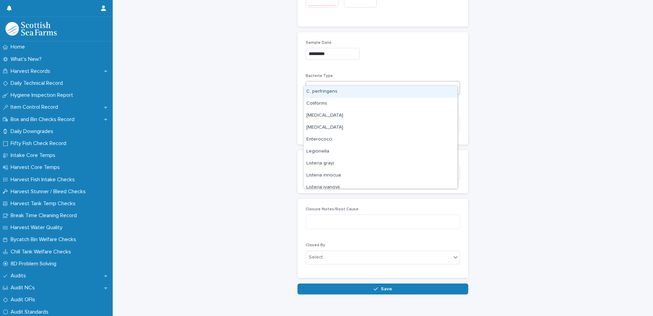
drag, startPoint x: 310, startPoint y: 80, endPoint x: 315, endPoint y: 93, distance: 14.2
click at [311, 84] on div "Select..." at bounding box center [317, 87] width 17 height 7
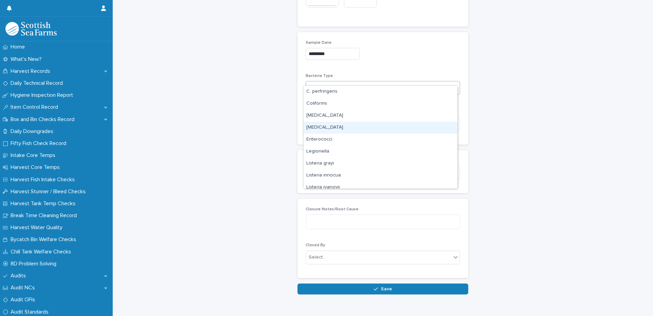
click at [316, 125] on div "E.coli" at bounding box center [381, 128] width 154 height 12
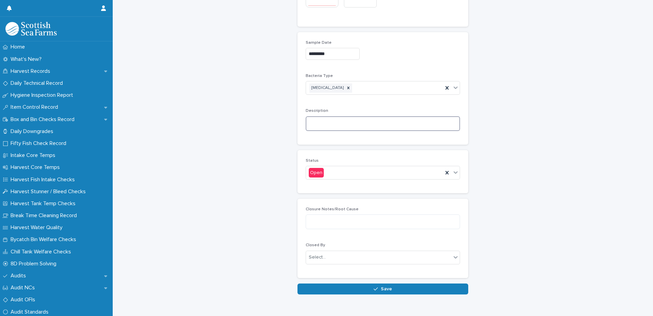
click at [324, 116] on textarea at bounding box center [383, 123] width 154 height 15
paste textarea "**********"
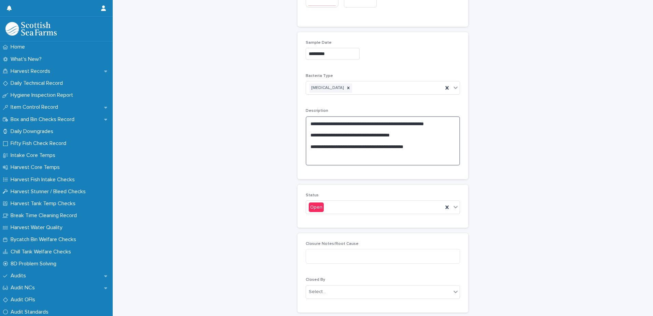
click at [433, 137] on textarea "**********" at bounding box center [383, 140] width 154 height 49
click at [421, 127] on textarea "**********" at bounding box center [383, 143] width 154 height 55
click at [447, 126] on textarea "**********" at bounding box center [383, 146] width 154 height 60
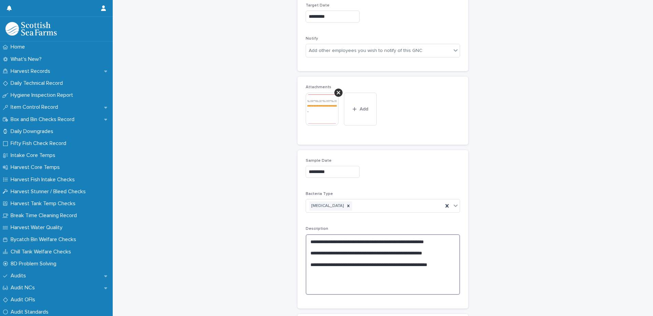
scroll to position [566, 0]
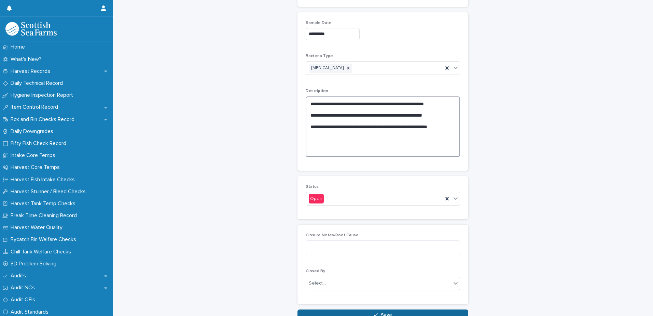
type textarea "**********"
click at [382, 312] on span "Save" at bounding box center [386, 314] width 11 height 5
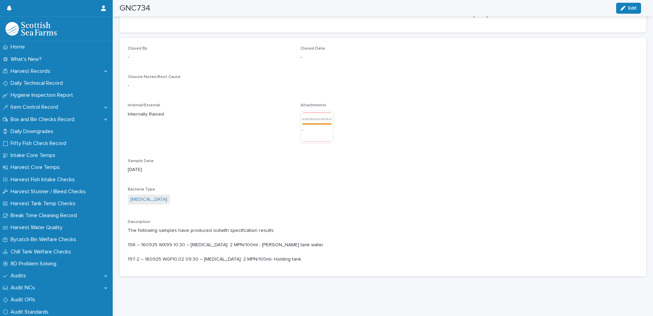
scroll to position [247, 0]
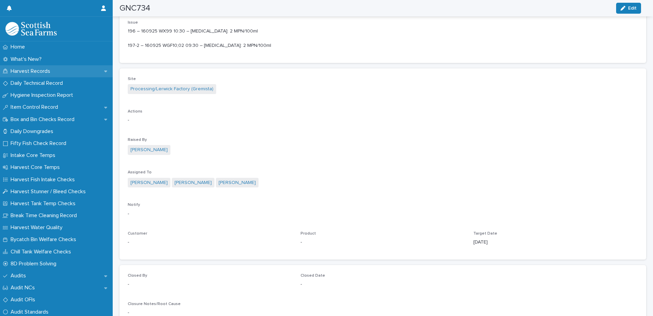
click at [30, 70] on p "Harvest Records" at bounding box center [32, 71] width 48 height 6
